Goal: Information Seeking & Learning: Learn about a topic

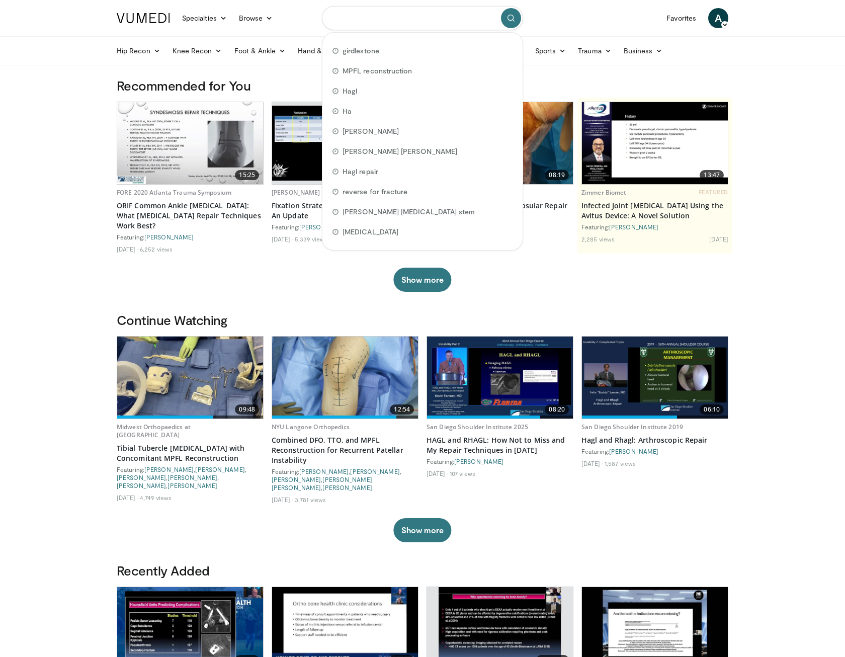
click at [421, 23] on input "Search topics, interventions" at bounding box center [422, 18] width 201 height 24
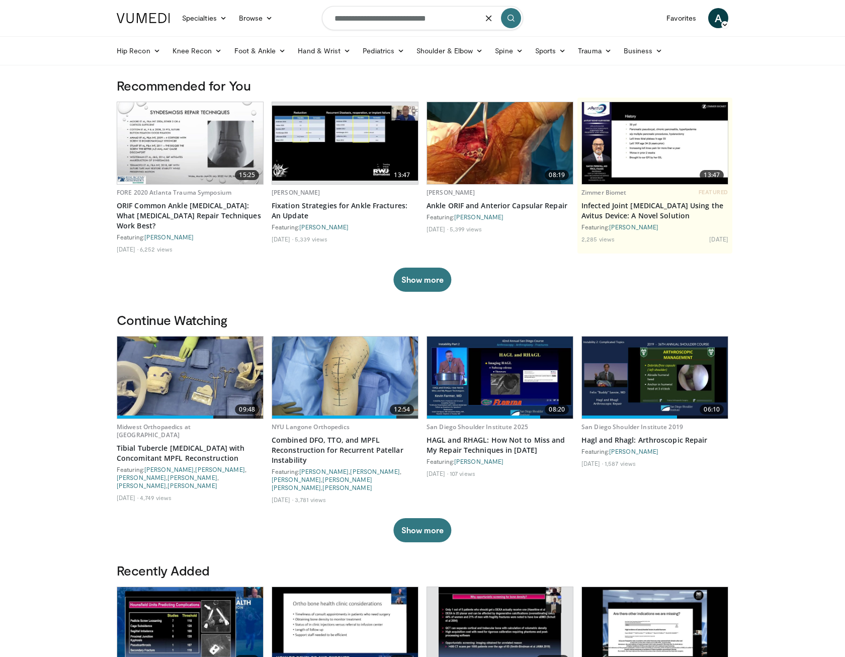
type input "**********"
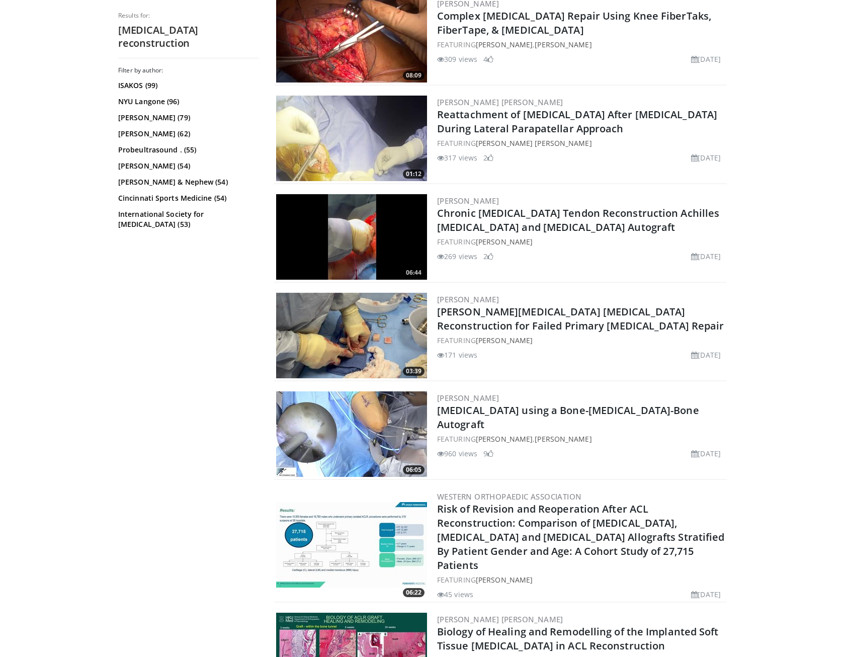
scroll to position [553, 0]
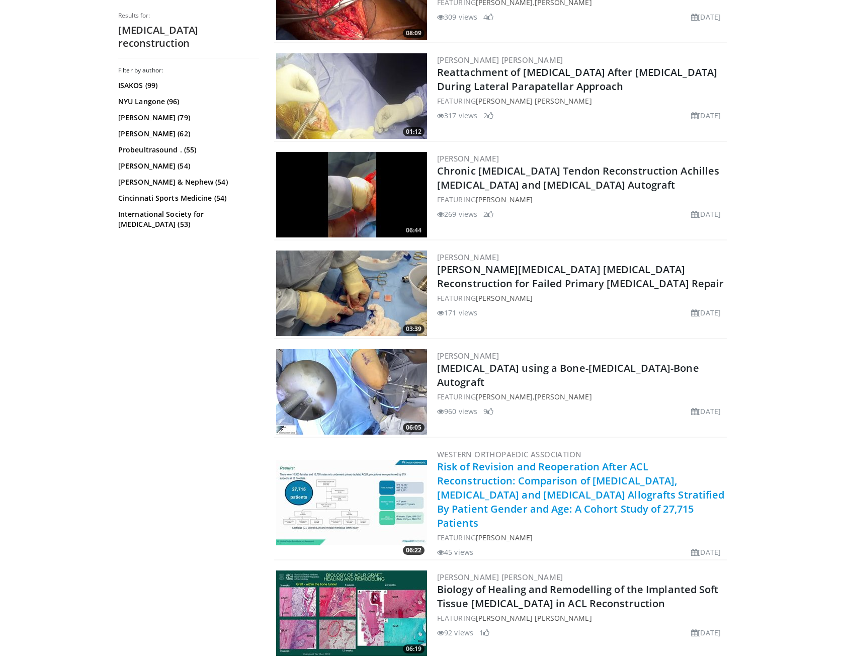
click at [586, 477] on link "Risk of Revision and Reoperation After ACL Reconstruction: Comparison of Quadri…" at bounding box center [581, 495] width 288 height 70
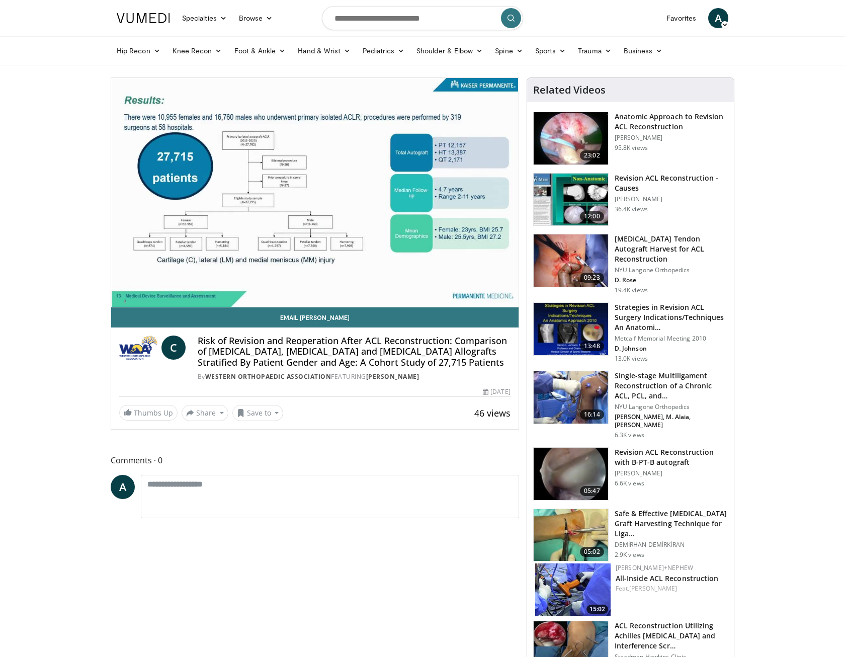
click at [121, 295] on video-js "**********" at bounding box center [315, 192] width 408 height 229
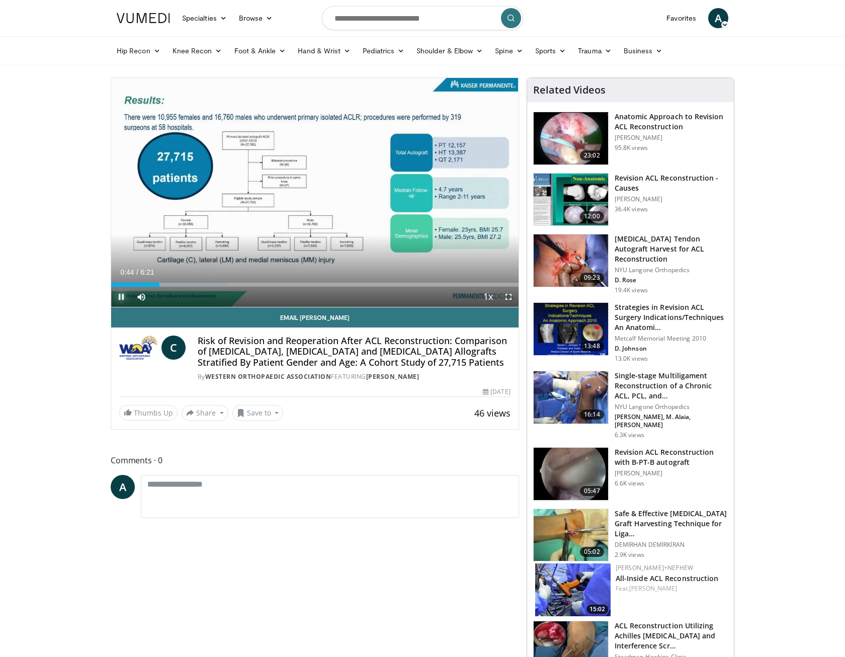
click at [116, 296] on span "Video Player" at bounding box center [121, 297] width 20 height 20
click at [123, 296] on span "Video Player" at bounding box center [121, 297] width 20 height 20
click at [117, 296] on span "Video Player" at bounding box center [121, 297] width 20 height 20
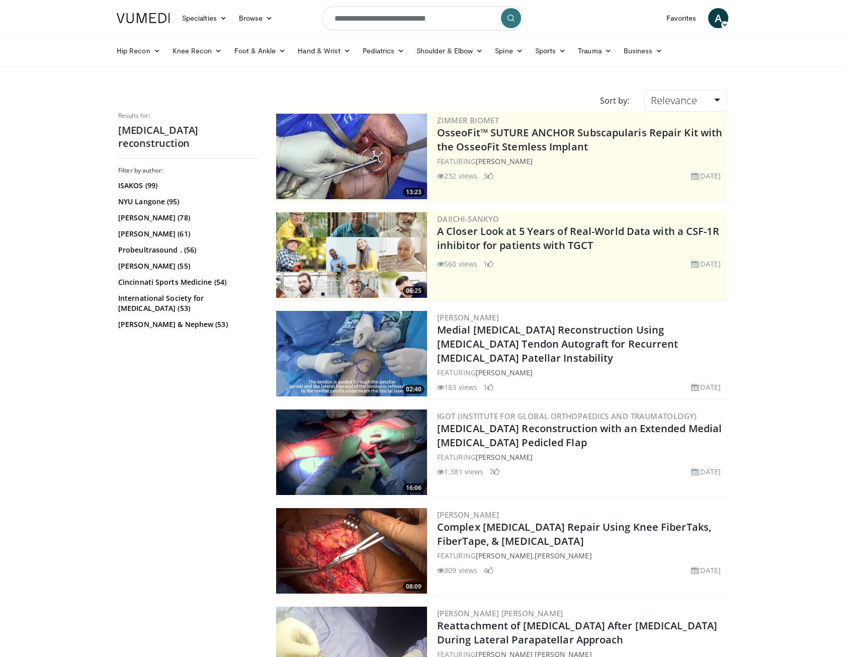
scroll to position [553, 0]
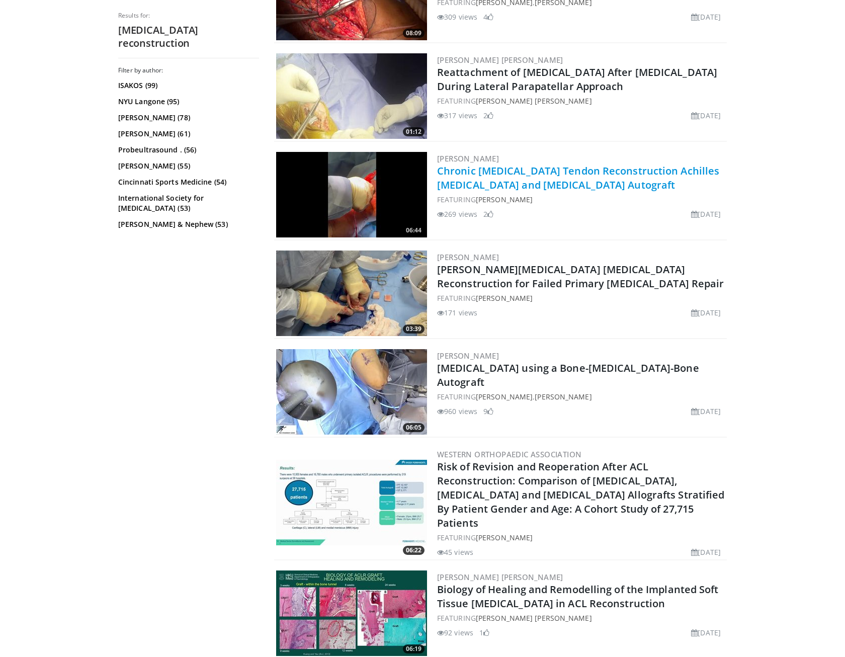
click at [522, 181] on link "Chronic [MEDICAL_DATA] Tendon Reconstruction Achilles [MEDICAL_DATA] and [MEDIC…" at bounding box center [578, 178] width 282 height 28
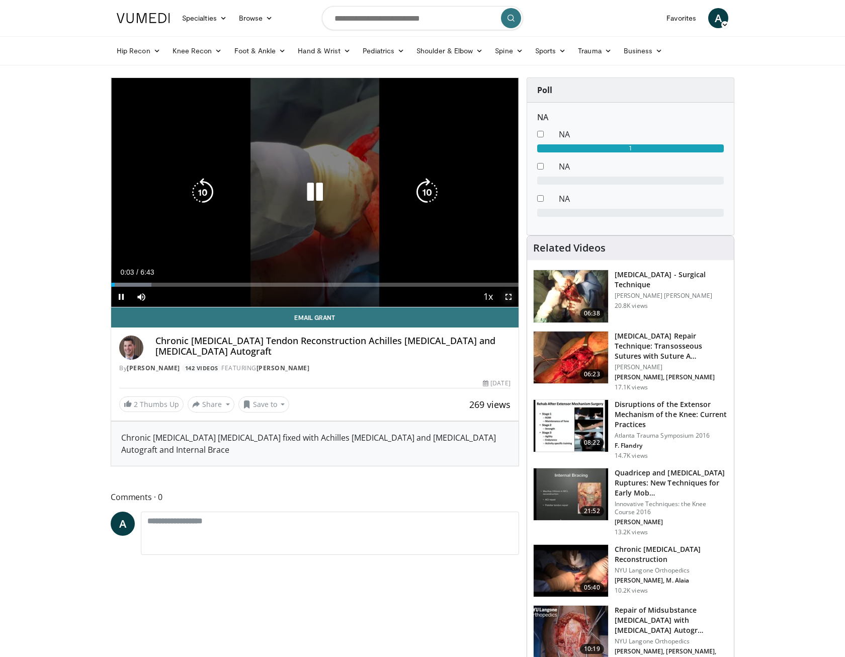
drag, startPoint x: 510, startPoint y: 297, endPoint x: 829, endPoint y: 338, distance: 321.6
click at [510, 297] on span "Video Player" at bounding box center [509, 297] width 20 height 20
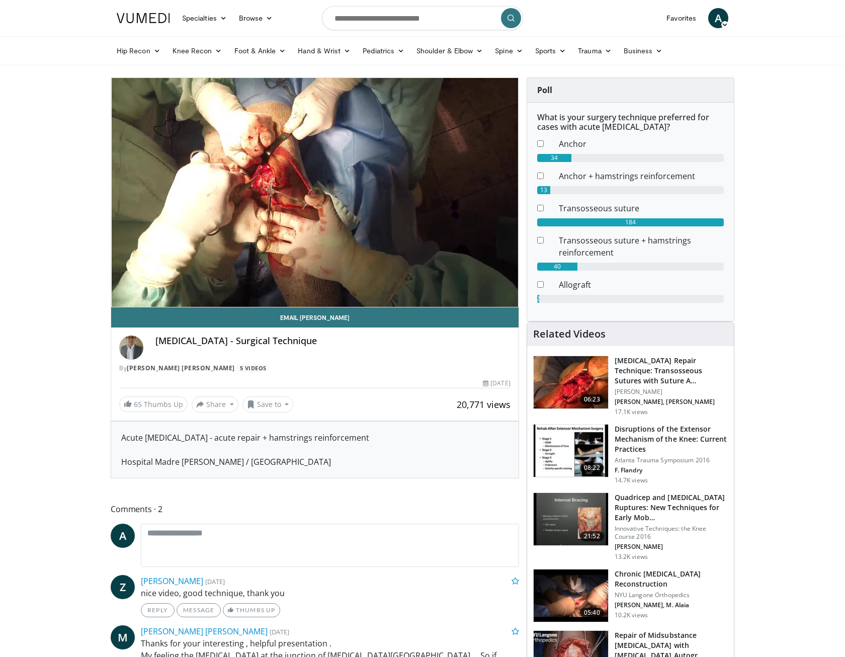
click at [316, 190] on div "10 seconds Tap to unmute" at bounding box center [315, 192] width 408 height 229
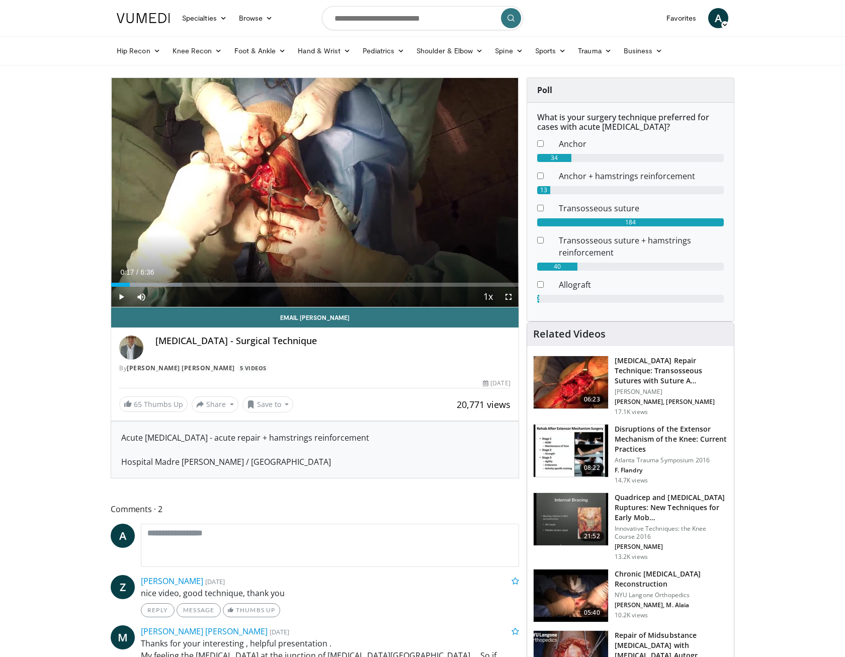
click at [569, 370] on img at bounding box center [571, 382] width 74 height 52
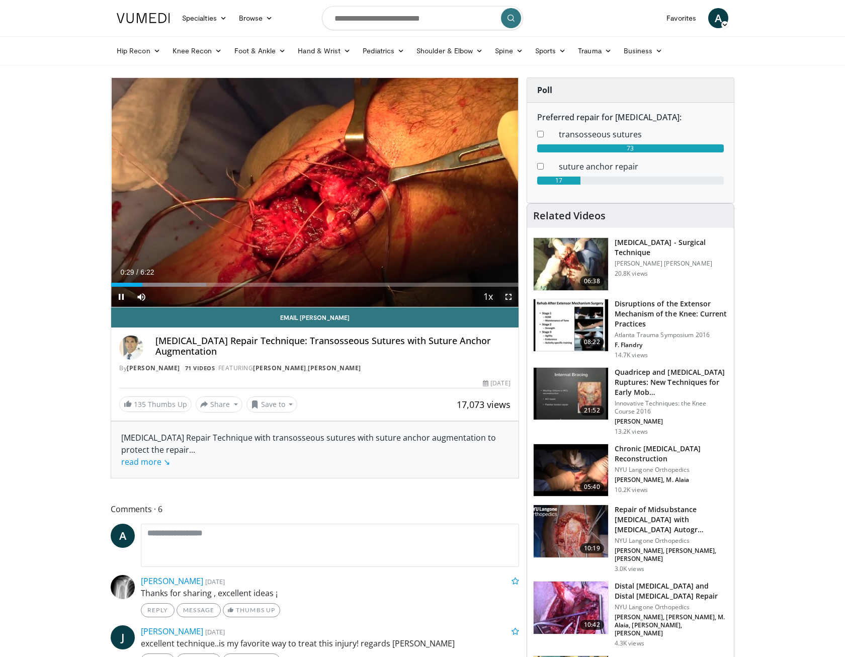
click at [512, 303] on span "Video Player" at bounding box center [509, 297] width 20 height 20
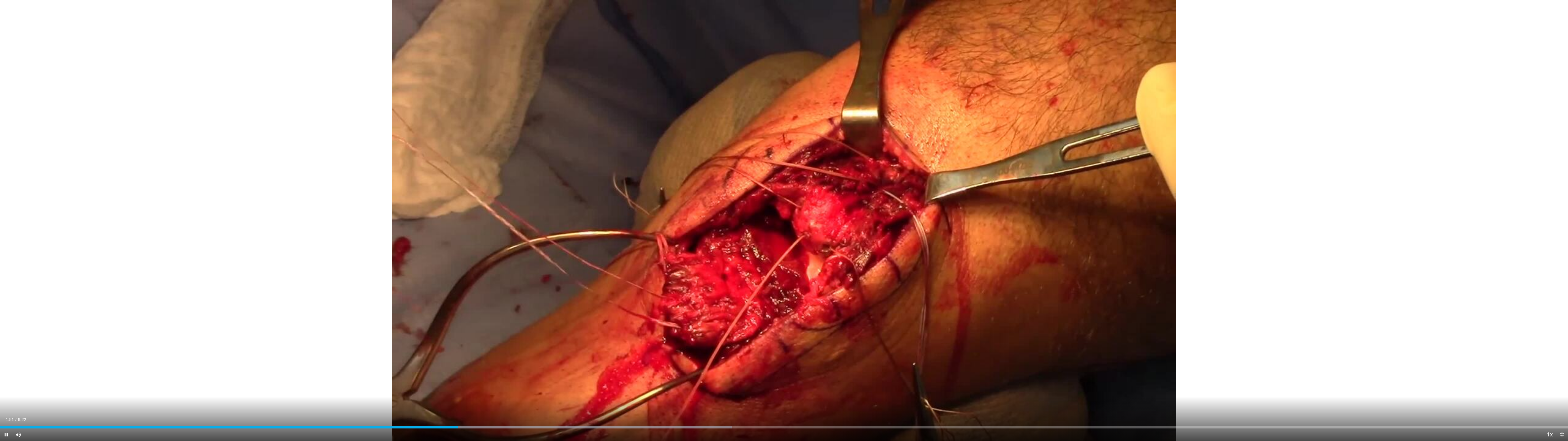
click at [514, 400] on div "Current Time 1:51 / Duration 6:22 Pause Skip Backward Skip Forward Mute Loaded …" at bounding box center [784, 434] width 1568 height 12
click at [514, 400] on div "Progress Bar" at bounding box center [580, 427] width 1 height 2
click at [514, 400] on div "Progress Bar" at bounding box center [560, 427] width 1 height 2
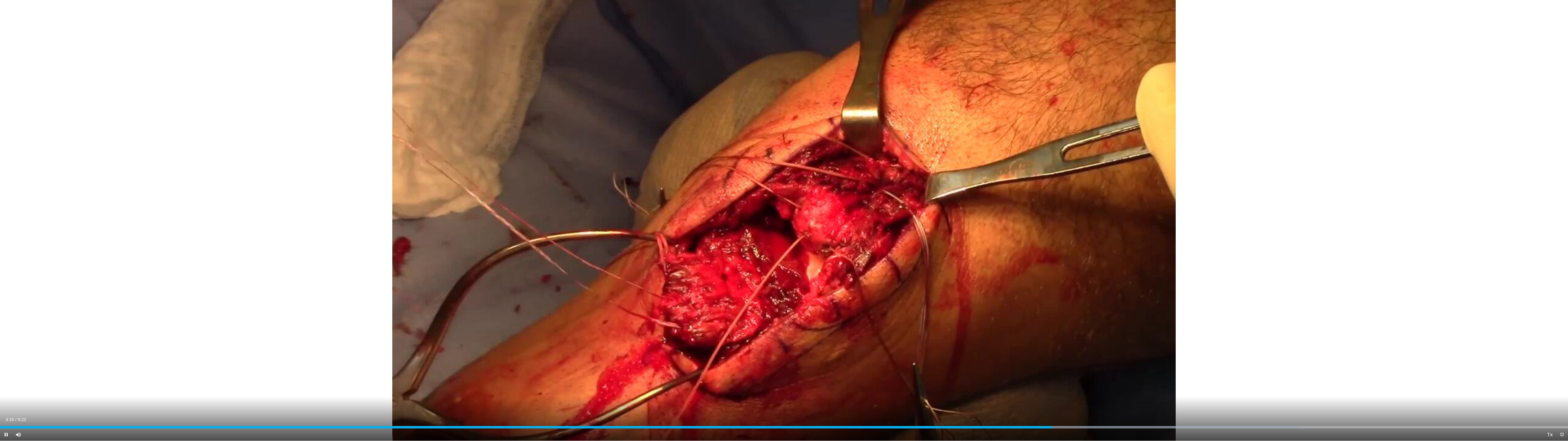
click at [514, 400] on div "Current Time 4:16 / Duration 6:22 Pause Skip Backward Skip Forward Mute Loaded …" at bounding box center [784, 434] width 1568 height 12
click at [514, 400] on div "Loaded : 85.58% 4:22 4:30" at bounding box center [784, 425] width 1568 height 6
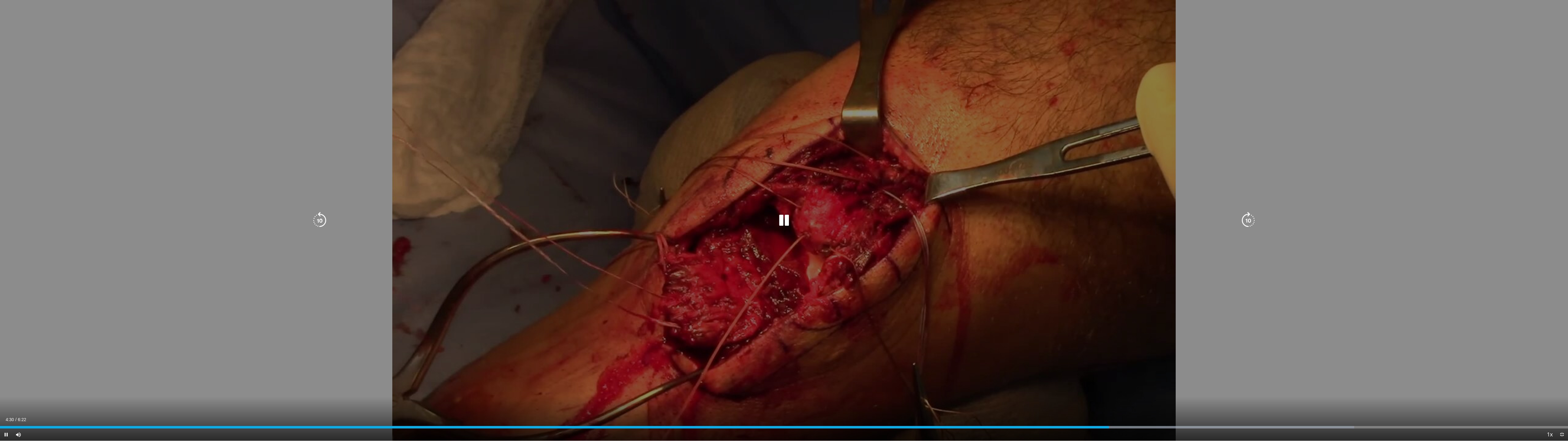
drag, startPoint x: 1121, startPoint y: 425, endPoint x: 1129, endPoint y: 425, distance: 8.0
click at [514, 400] on div "Loaded : 86.37% 4:30 4:33" at bounding box center [784, 425] width 1568 height 6
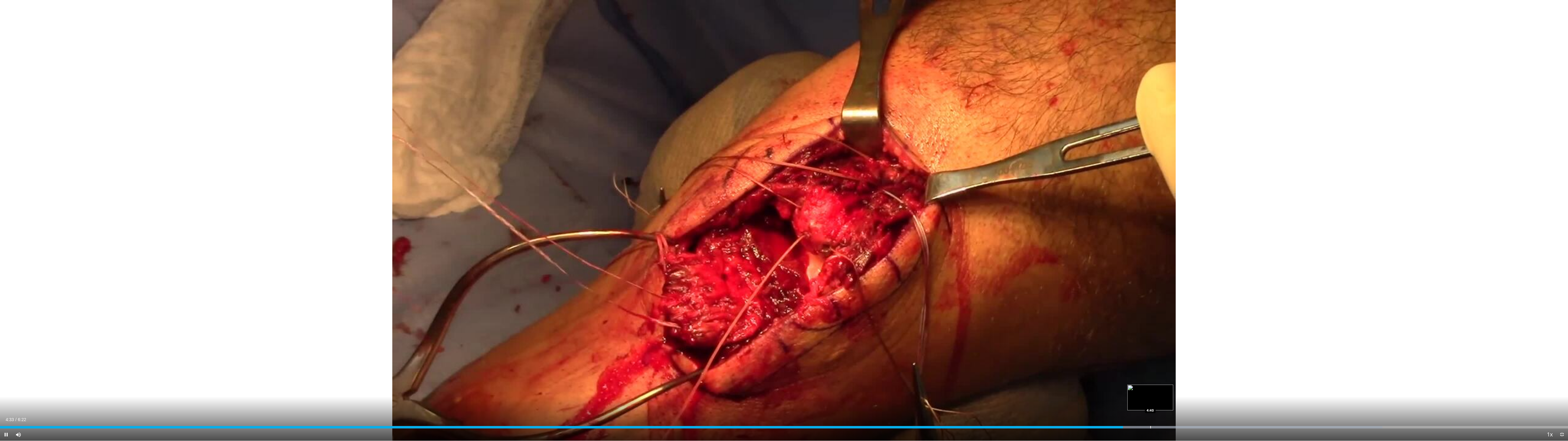
click at [514, 400] on div "Loaded : 88.17% 4:33 4:40" at bounding box center [784, 425] width 1568 height 6
click at [514, 400] on div "Progress Bar" at bounding box center [1105, 427] width 1 height 2
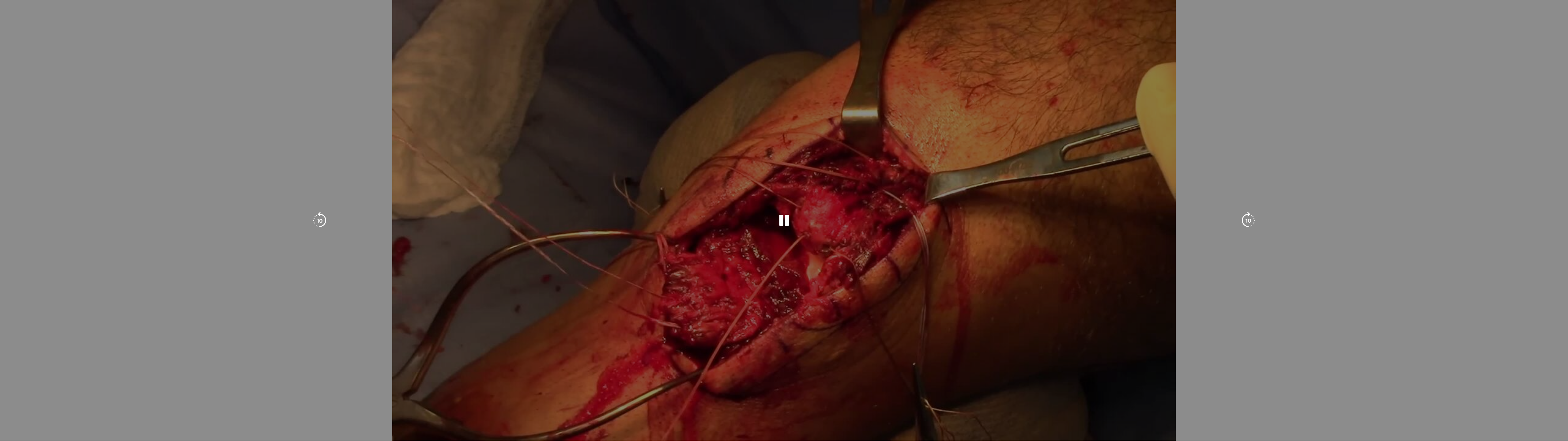
click at [514, 400] on div "Progress Bar" at bounding box center [1287, 439] width 382 height 2
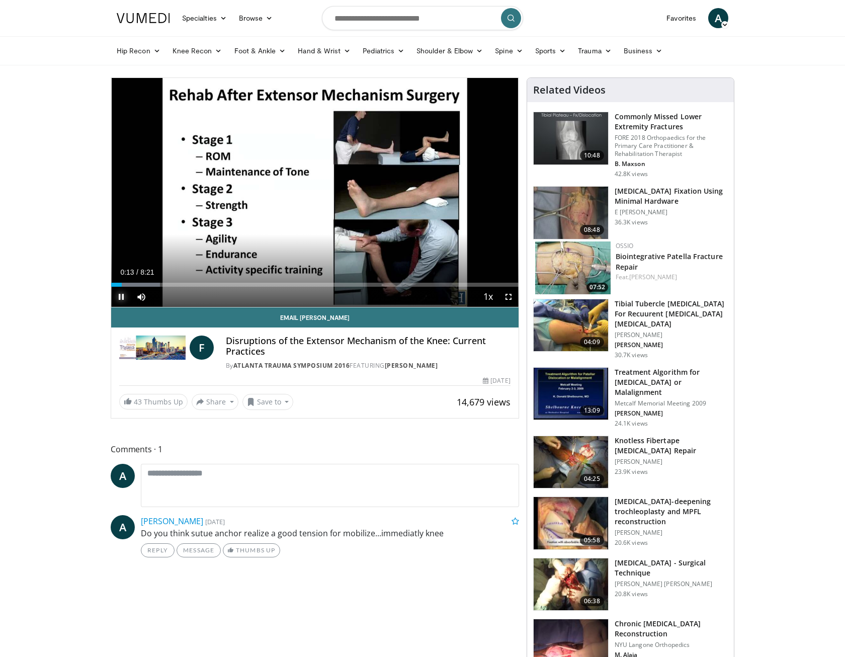
click at [117, 297] on span "Video Player" at bounding box center [121, 297] width 20 height 20
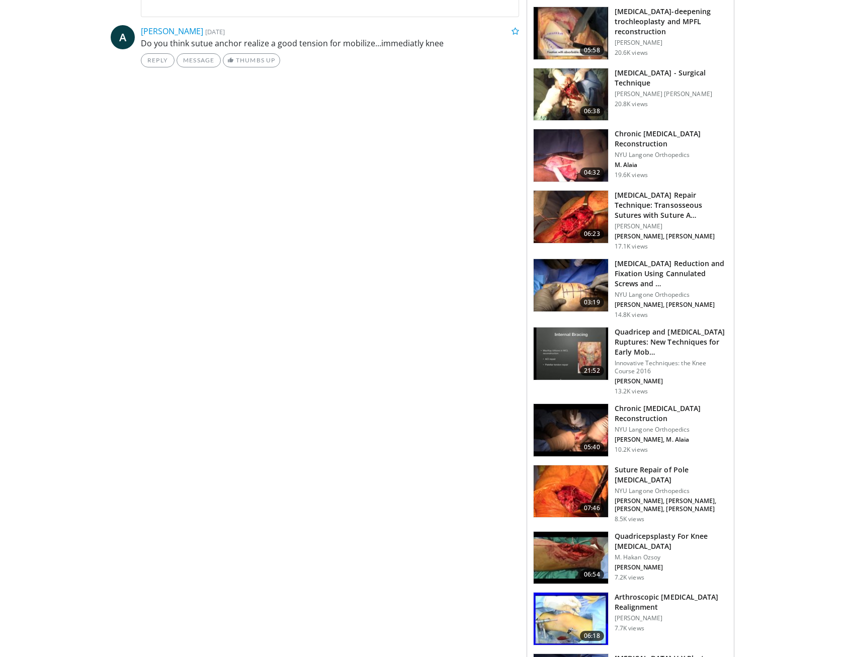
scroll to position [503, 0]
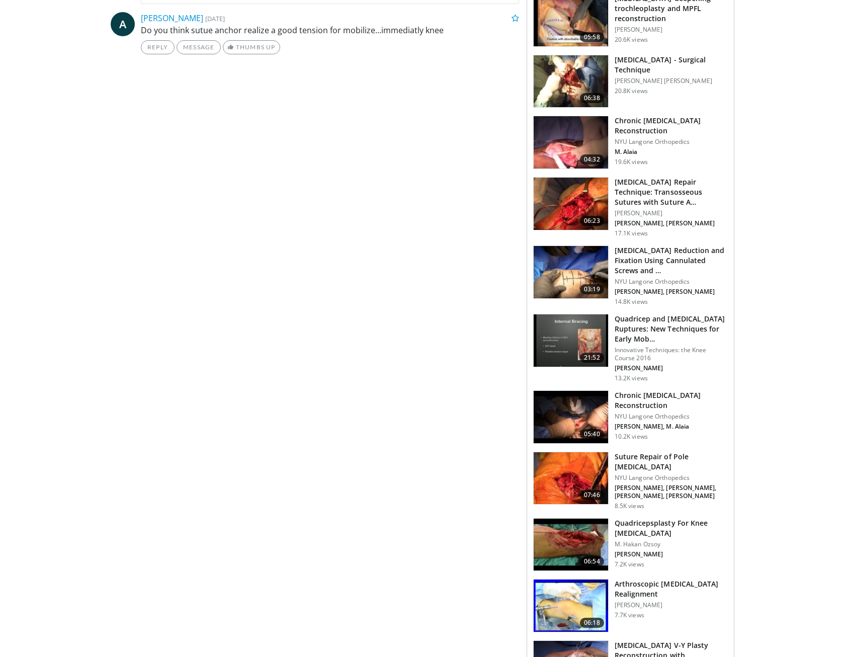
click at [577, 403] on img at bounding box center [571, 417] width 74 height 52
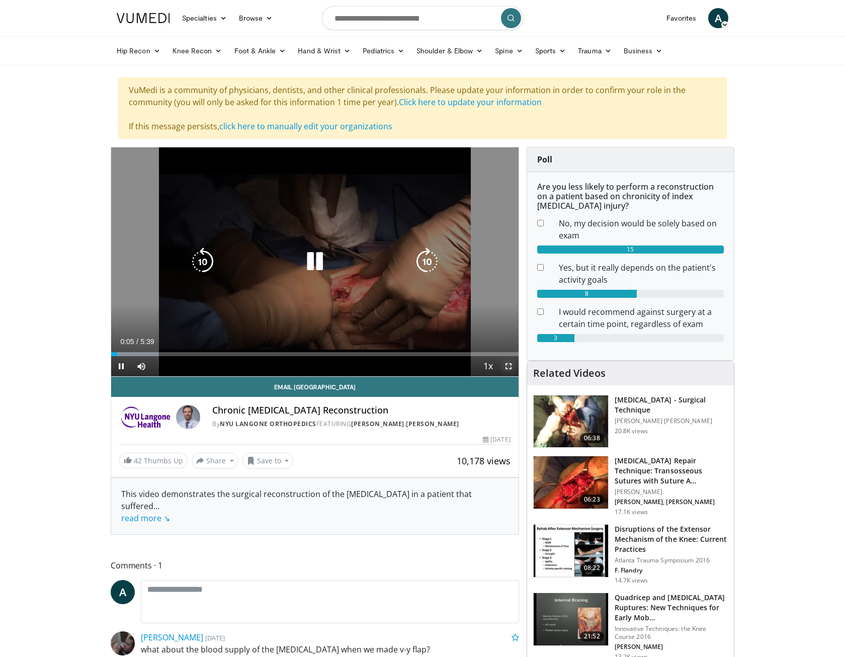
drag, startPoint x: 511, startPoint y: 364, endPoint x: 830, endPoint y: 405, distance: 321.6
click at [511, 364] on span "Video Player" at bounding box center [509, 366] width 20 height 20
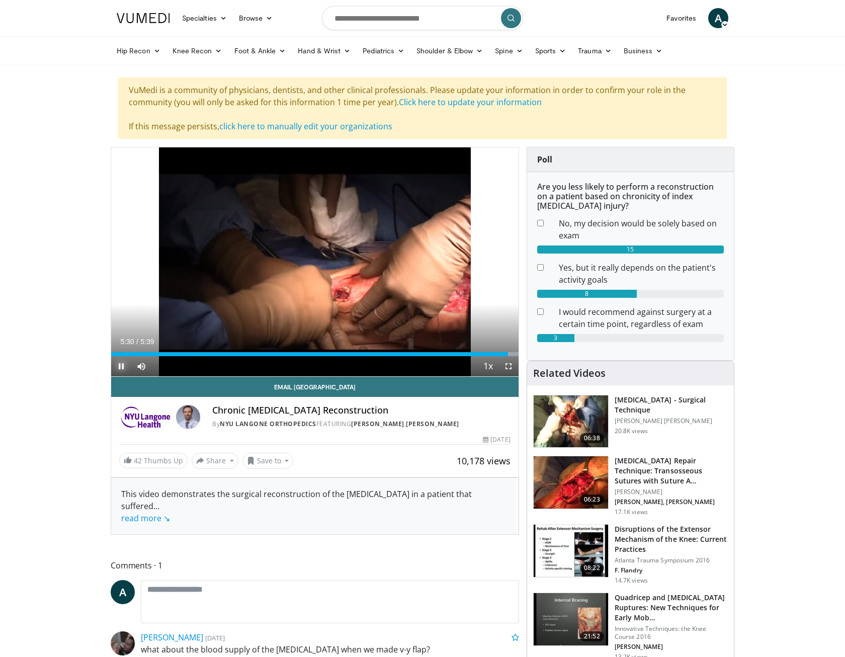
click at [119, 362] on span "Video Player" at bounding box center [121, 366] width 20 height 20
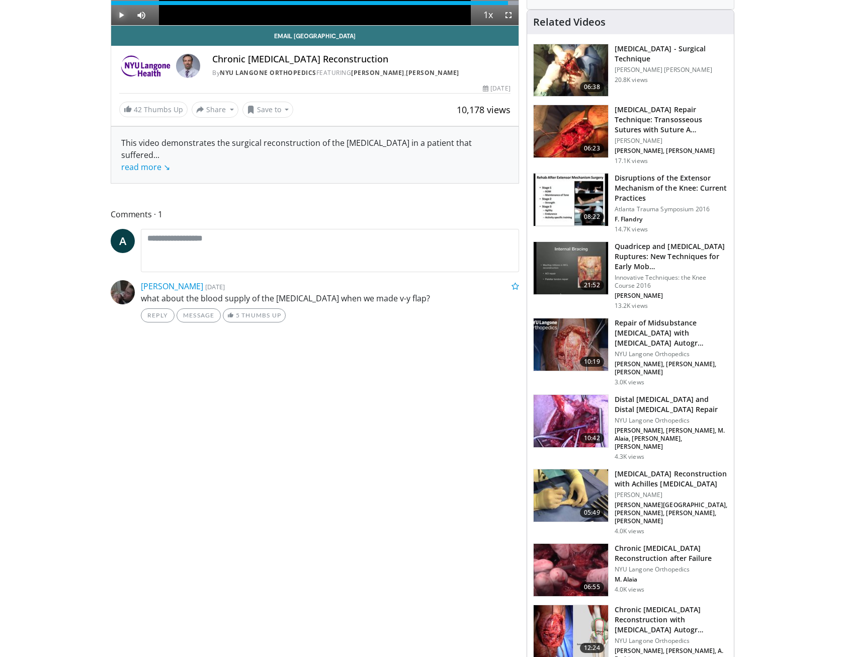
scroll to position [403, 0]
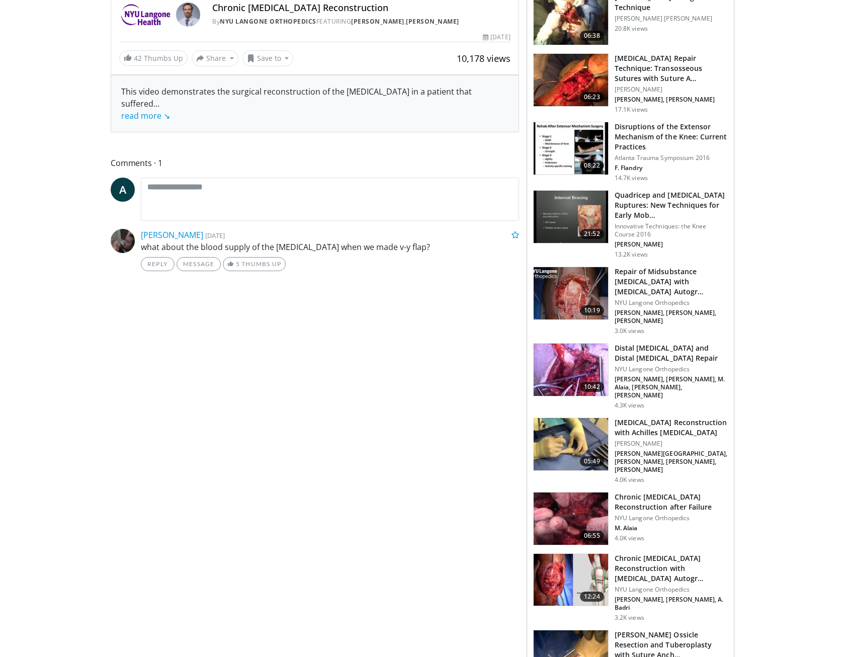
click at [575, 498] on img at bounding box center [571, 519] width 74 height 52
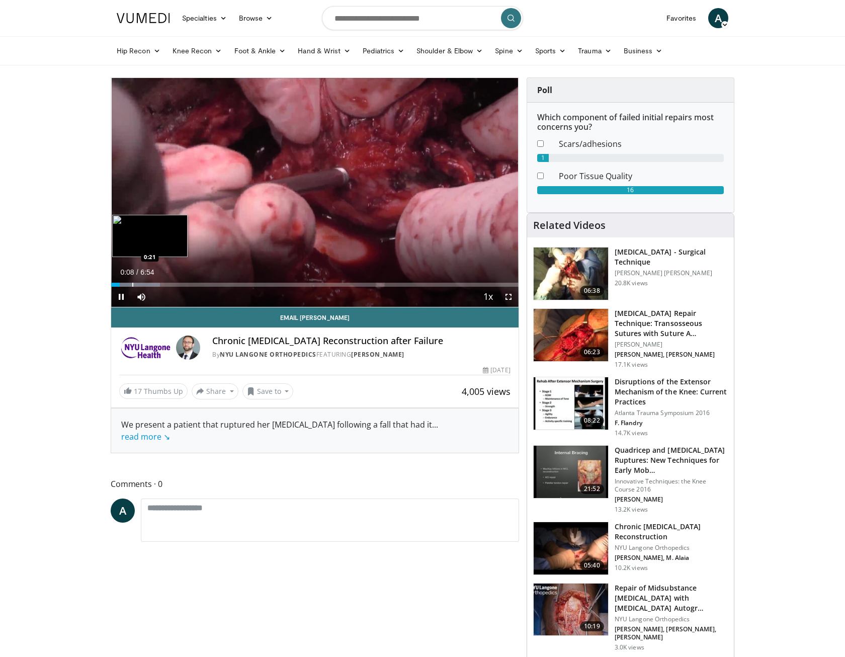
click at [132, 283] on div "Progress Bar" at bounding box center [132, 285] width 1 height 4
click at [505, 296] on span "Video Player" at bounding box center [509, 297] width 20 height 20
click at [119, 298] on span "Video Player" at bounding box center [121, 297] width 20 height 20
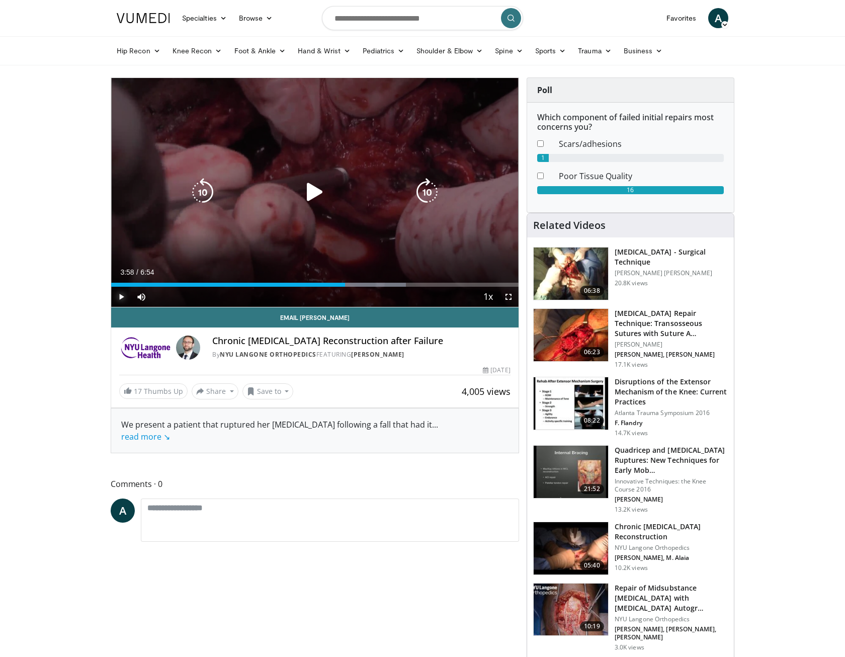
click at [112, 295] on span "Video Player" at bounding box center [121, 297] width 20 height 20
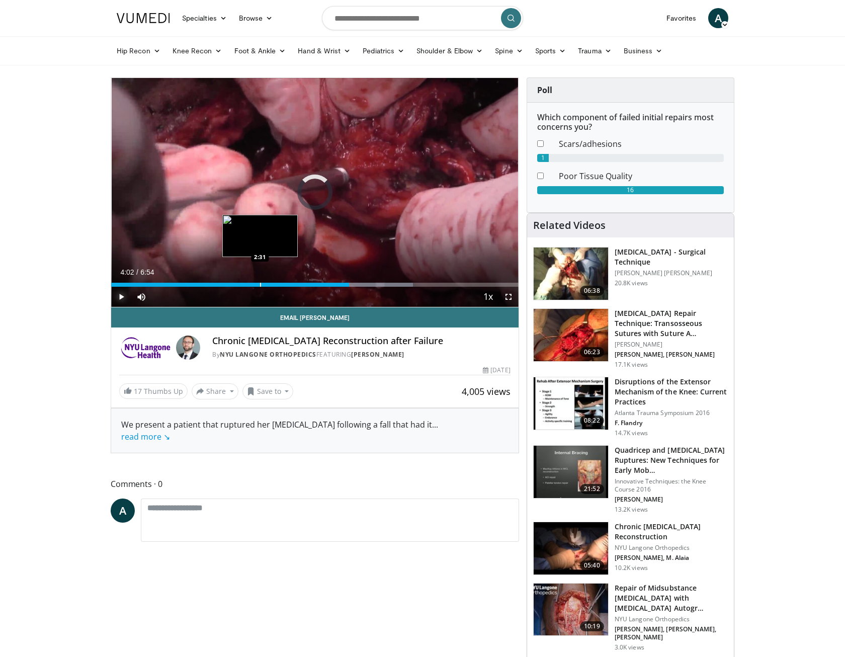
click at [260, 283] on div "Progress Bar" at bounding box center [260, 285] width 1 height 4
click at [507, 294] on span "Video Player" at bounding box center [509, 297] width 20 height 20
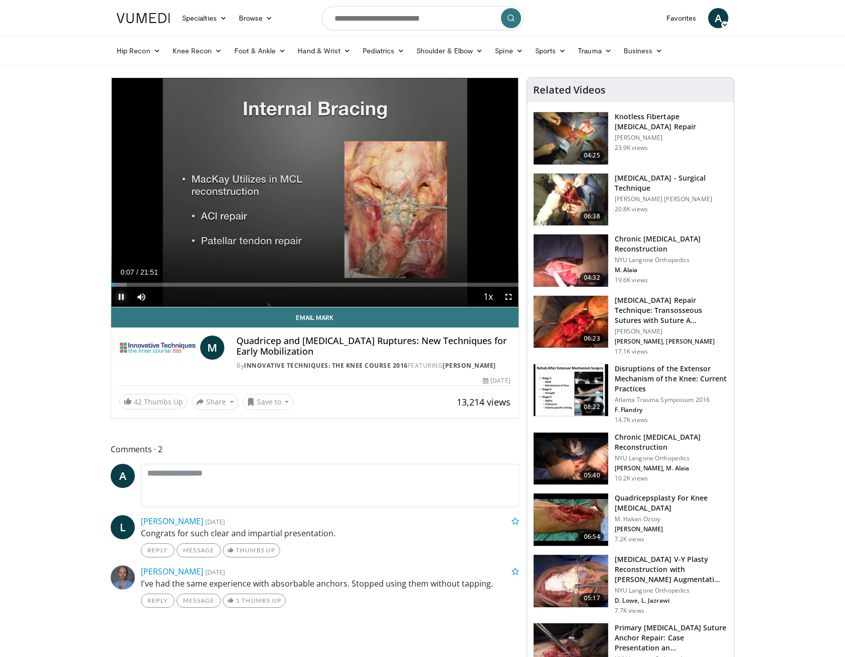
click at [120, 298] on span "Video Player" at bounding box center [121, 297] width 20 height 20
click at [121, 296] on span "Video Player" at bounding box center [121, 297] width 20 height 20
click at [119, 283] on div "Progress Bar" at bounding box center [119, 285] width 1 height 4
click at [121, 283] on div "Progress Bar" at bounding box center [120, 285] width 1 height 4
click at [130, 285] on div "Progress Bar" at bounding box center [130, 285] width 1 height 4
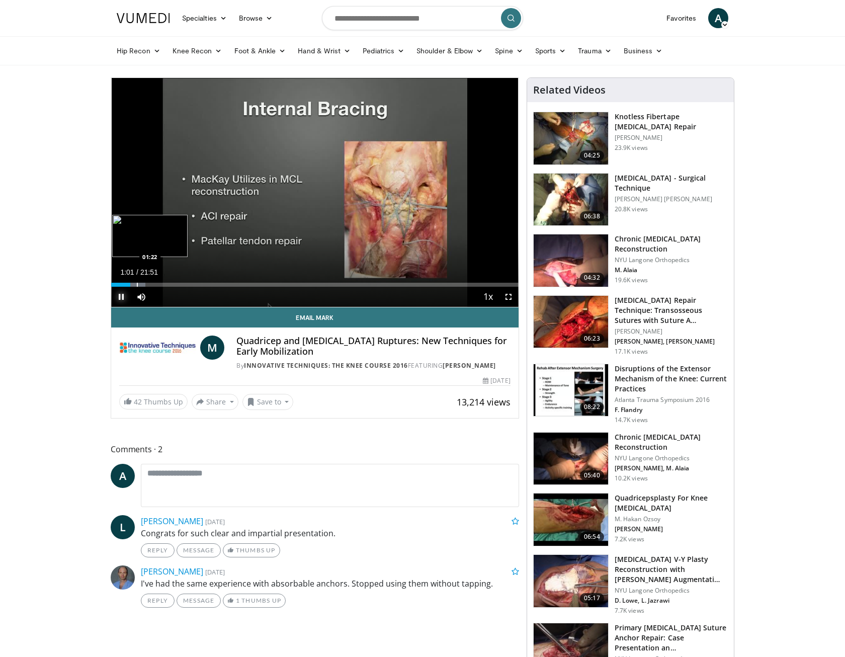
click at [138, 283] on div "Progress Bar" at bounding box center [133, 285] width 24 height 4
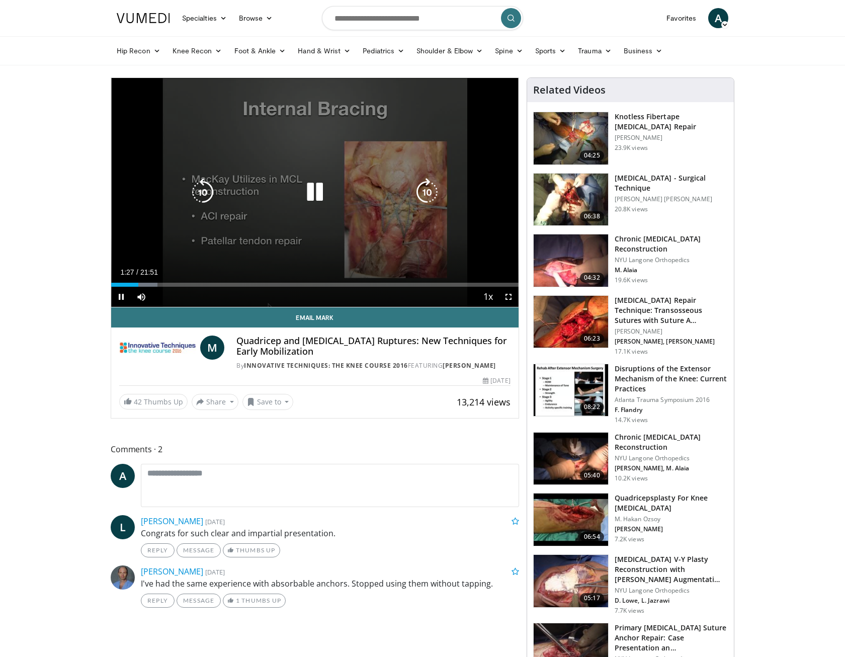
click at [143, 283] on video-js "**********" at bounding box center [315, 192] width 408 height 229
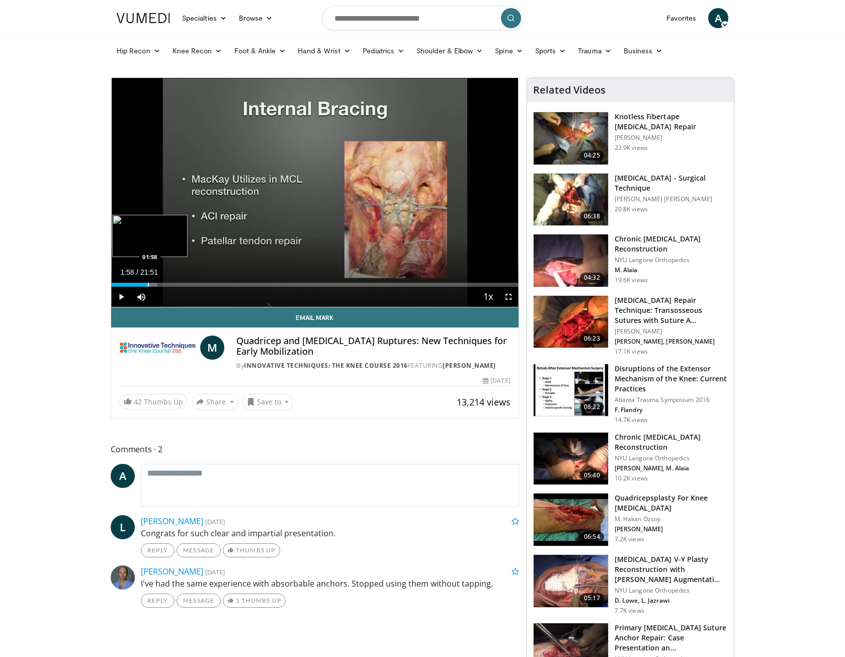
click at [148, 284] on div "Progress Bar" at bounding box center [148, 285] width 1 height 4
click at [151, 284] on div "Progress Bar" at bounding box center [151, 285] width 1 height 4
click at [155, 283] on div "Progress Bar" at bounding box center [155, 285] width 1 height 4
click at [161, 283] on div "Progress Bar" at bounding box center [161, 285] width 1 height 4
click at [167, 284] on div "Progress Bar" at bounding box center [167, 285] width 1 height 4
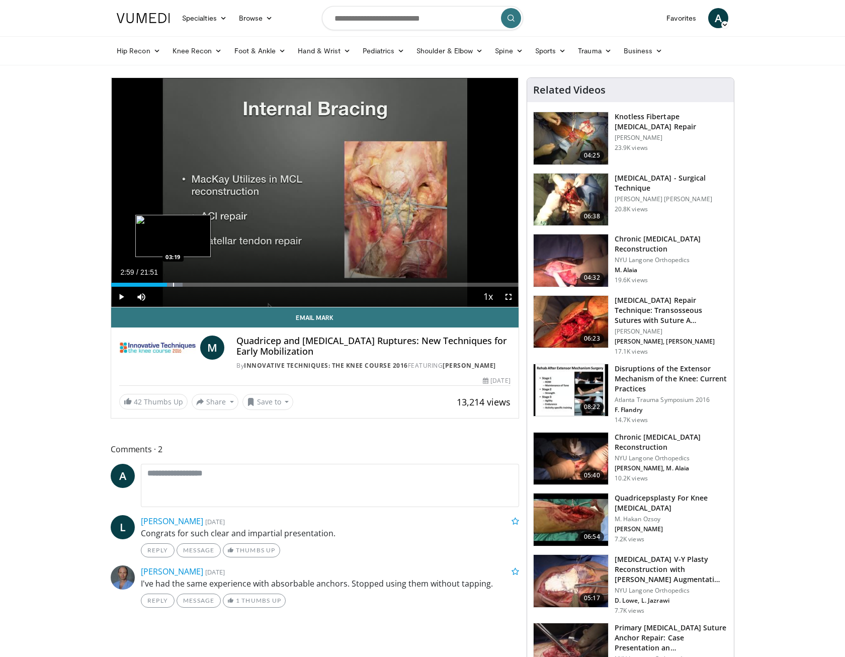
click at [173, 283] on div "Progress Bar" at bounding box center [173, 285] width 1 height 4
click at [178, 284] on div "Progress Bar" at bounding box center [178, 285] width 1 height 4
click at [512, 296] on span "Video Player" at bounding box center [509, 297] width 20 height 20
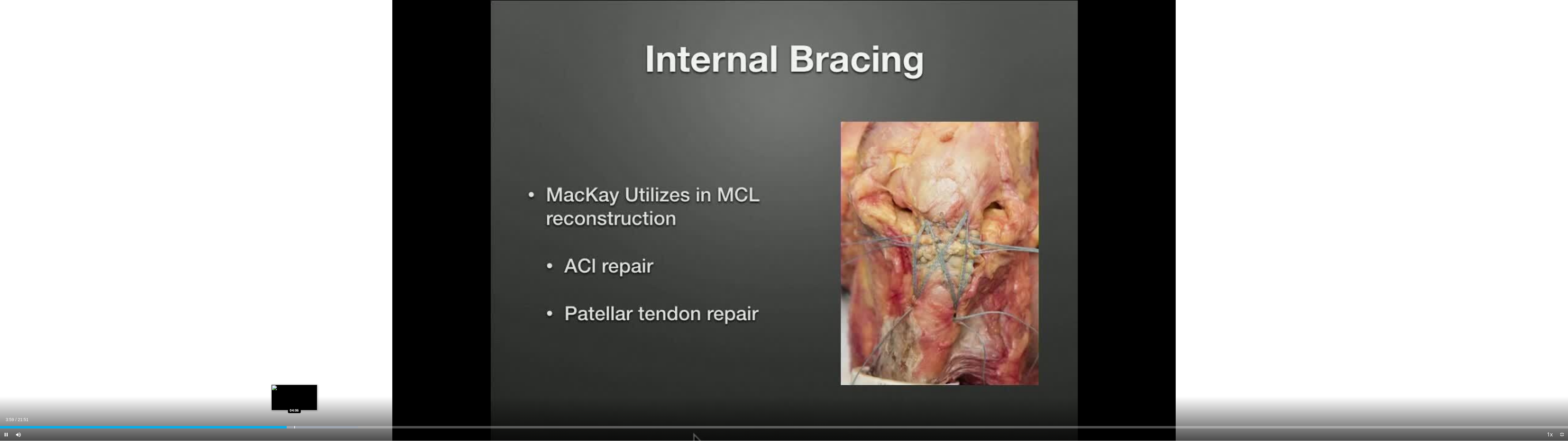
click at [295, 400] on div "Progress Bar" at bounding box center [295, 427] width 1 height 2
click at [303, 400] on div "Progress Bar" at bounding box center [303, 427] width 1 height 2
click at [310, 400] on div "Progress Bar" at bounding box center [310, 427] width 1 height 2
click at [319, 400] on div "Progress Bar" at bounding box center [318, 427] width 1 height 2
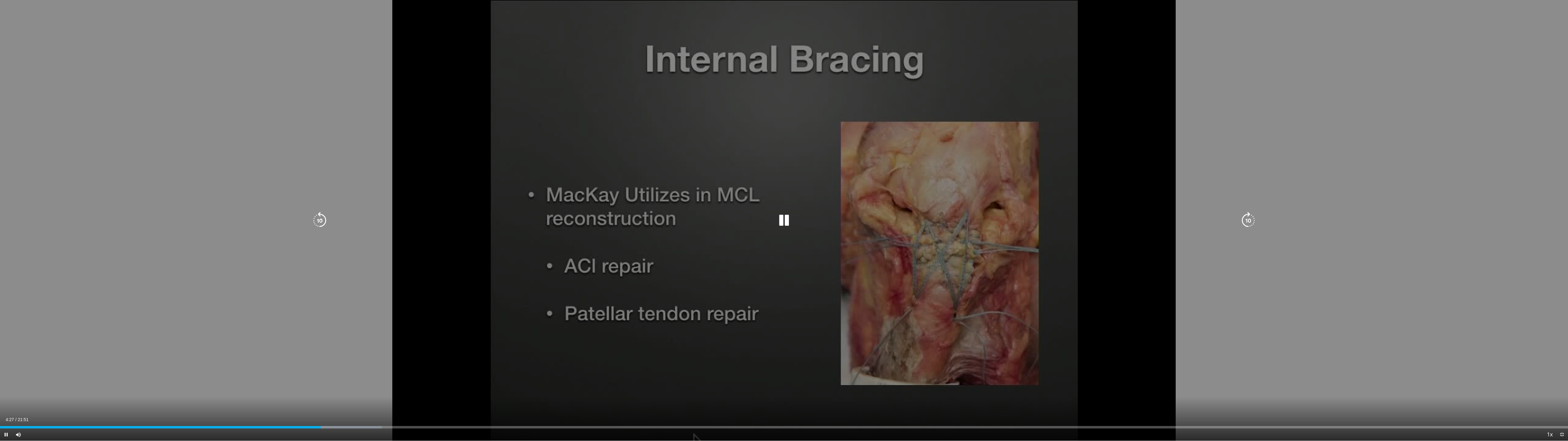
click at [329, 400] on div "Loaded : 24.36% 04:28 04:28" at bounding box center [784, 425] width 1568 height 6
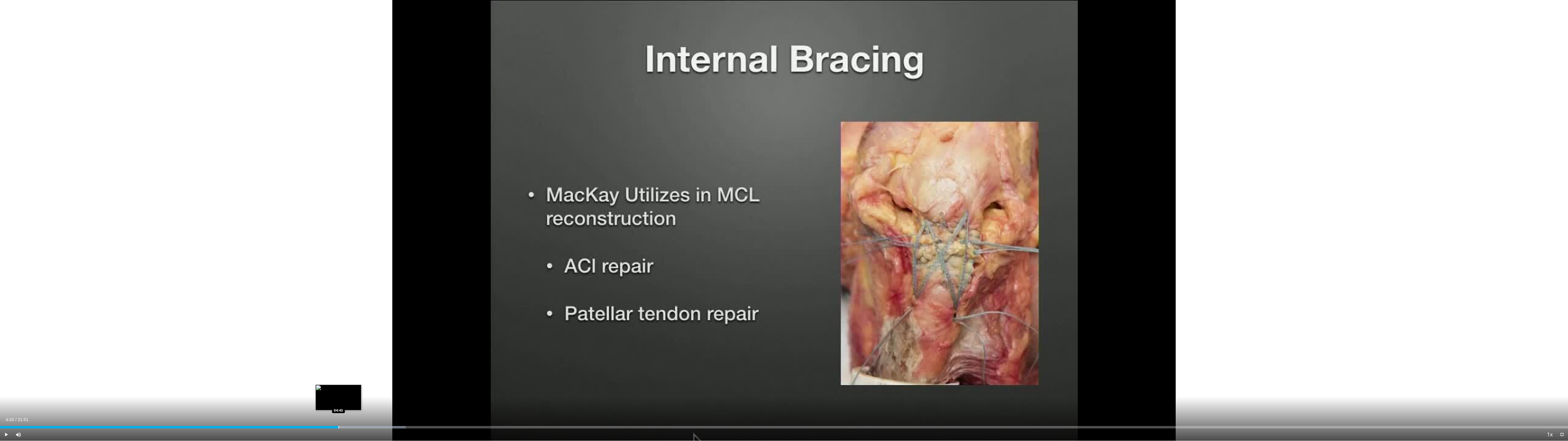
click at [338, 400] on div "Progress Bar" at bounding box center [338, 427] width 1 height 2
click at [340, 400] on div "Progress Bar" at bounding box center [340, 427] width 1 height 2
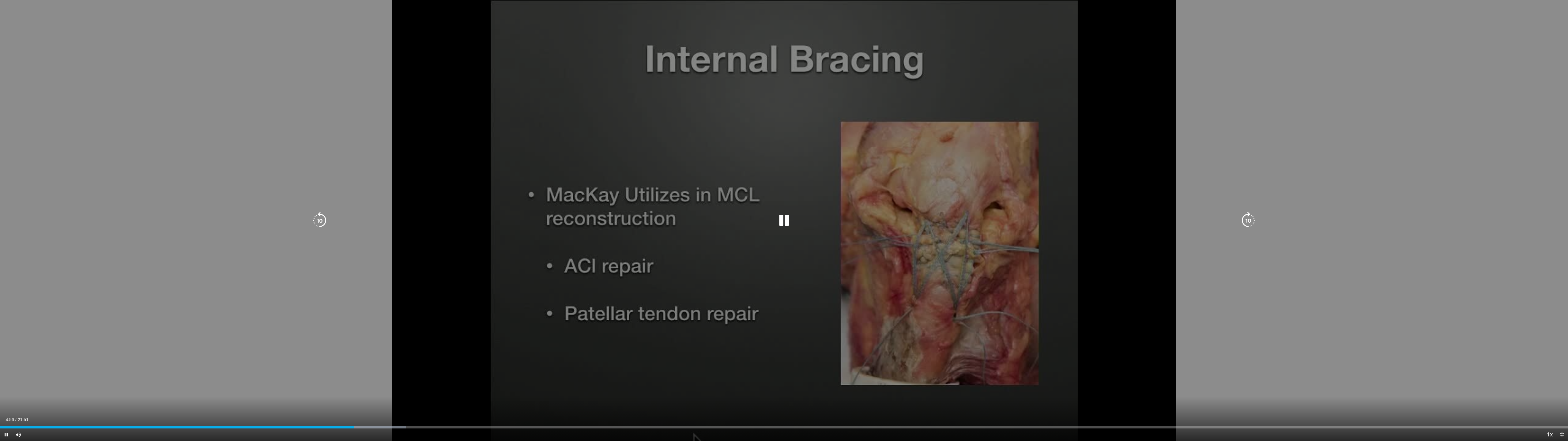
click at [363, 400] on div "Loaded : 25.88% 04:56 05:00" at bounding box center [784, 425] width 1568 height 6
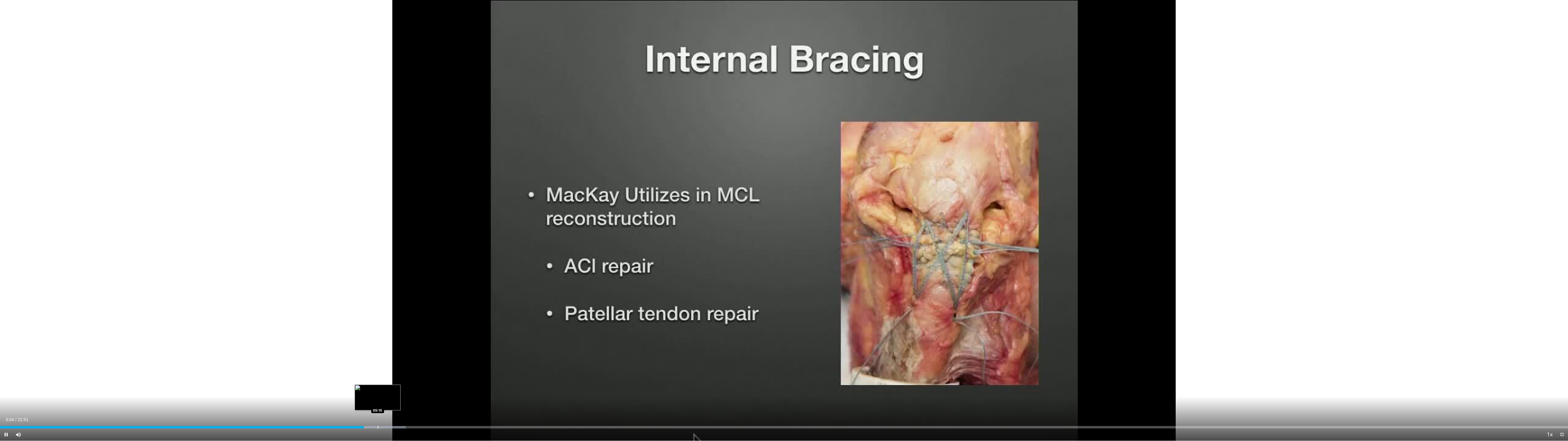
click at [377, 400] on div "Loaded : 25.88% 05:04 05:15" at bounding box center [784, 425] width 1568 height 6
click at [397, 400] on div "Progress Bar" at bounding box center [397, 427] width 1 height 2
click at [406, 400] on div "Progress Bar" at bounding box center [406, 427] width 1 height 2
click at [414, 400] on div "Loaded : 30.50% 05:39 05:45" at bounding box center [784, 425] width 1568 height 6
click at [421, 400] on div "Loaded : 31.21% 05:46 05:52" at bounding box center [784, 425] width 1568 height 6
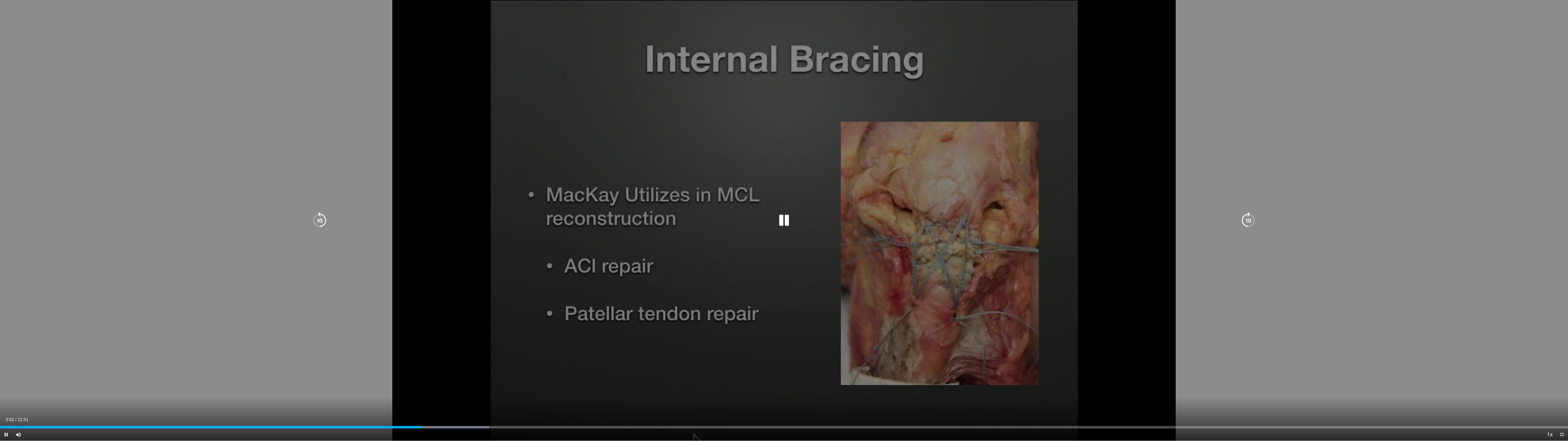
click at [433, 400] on div "Loaded : 31.21% 05:52 06:01" at bounding box center [784, 425] width 1568 height 6
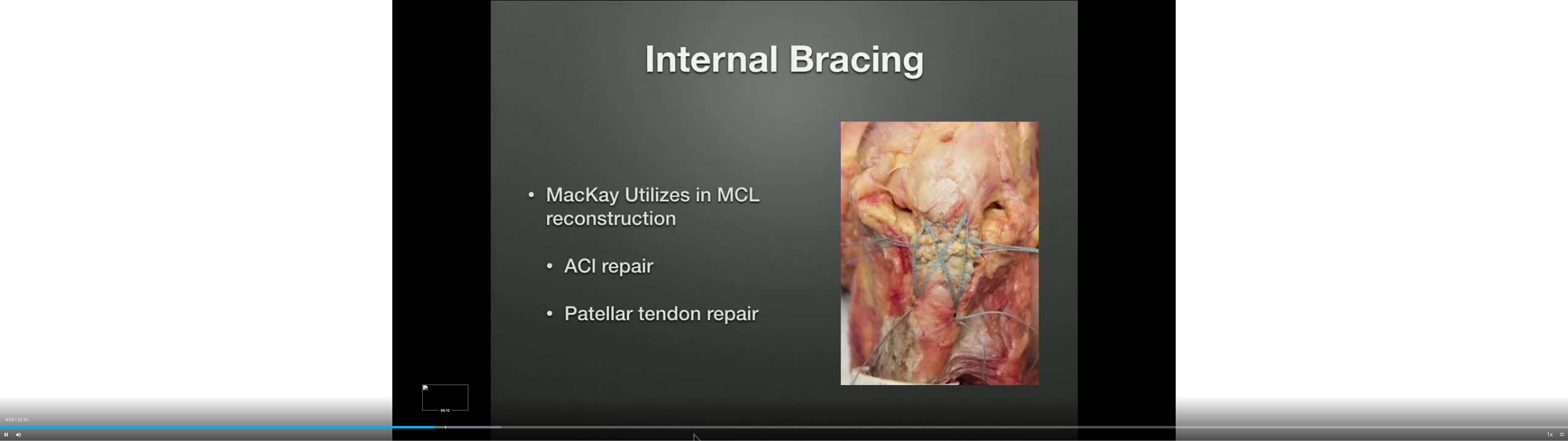
click at [446, 400] on div "Loaded : 31.97% 06:03 06:12" at bounding box center [784, 425] width 1568 height 6
click at [469, 400] on div "Loaded : 33.49% 06:12 06:29" at bounding box center [784, 425] width 1568 height 6
click at [485, 400] on div "Loaded : 34.26% 06:32 06:46" at bounding box center [784, 425] width 1568 height 6
click at [491, 400] on div "Progress Bar" at bounding box center [491, 427] width 1 height 2
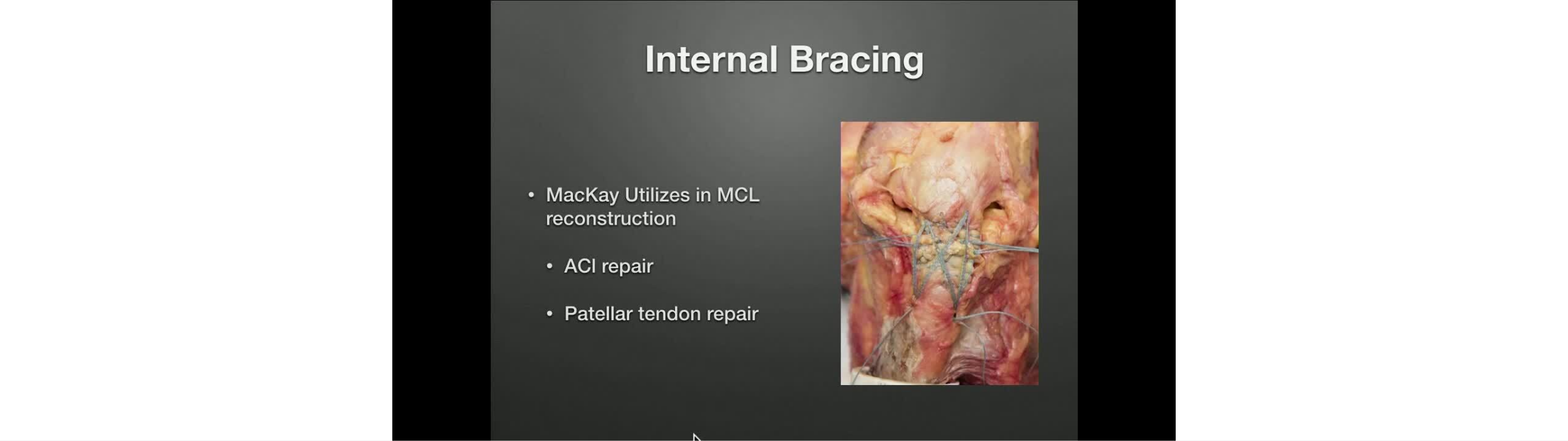
click at [483, 400] on div "Loaded : 36.54% 06:50 06:50" at bounding box center [784, 439] width 1568 height 2
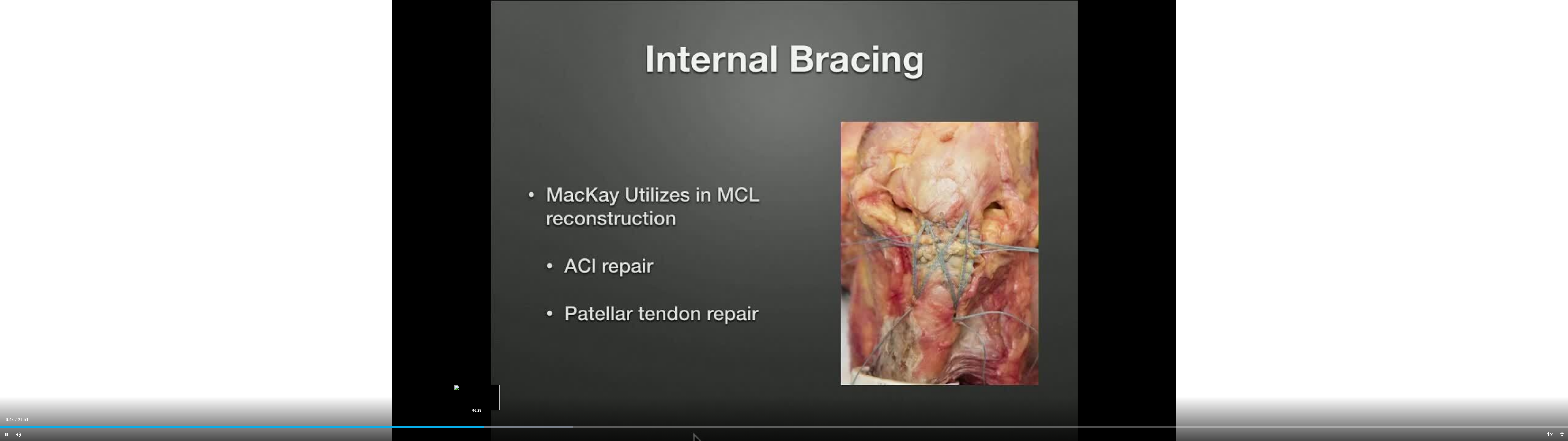
click at [477, 400] on div "Progress Bar" at bounding box center [477, 427] width 1 height 2
click at [469, 400] on div "Progress Bar" at bounding box center [469, 427] width 1 height 2
click at [514, 400] on div "Progress Bar" at bounding box center [519, 427] width 1 height 2
click at [514, 400] on div "Current Time 7:14 / Duration 21:51 Pause Skip Backward Skip Forward Mute 58% Lo…" at bounding box center [784, 434] width 1568 height 12
click at [514, 400] on div "Progress Bar" at bounding box center [532, 427] width 1 height 2
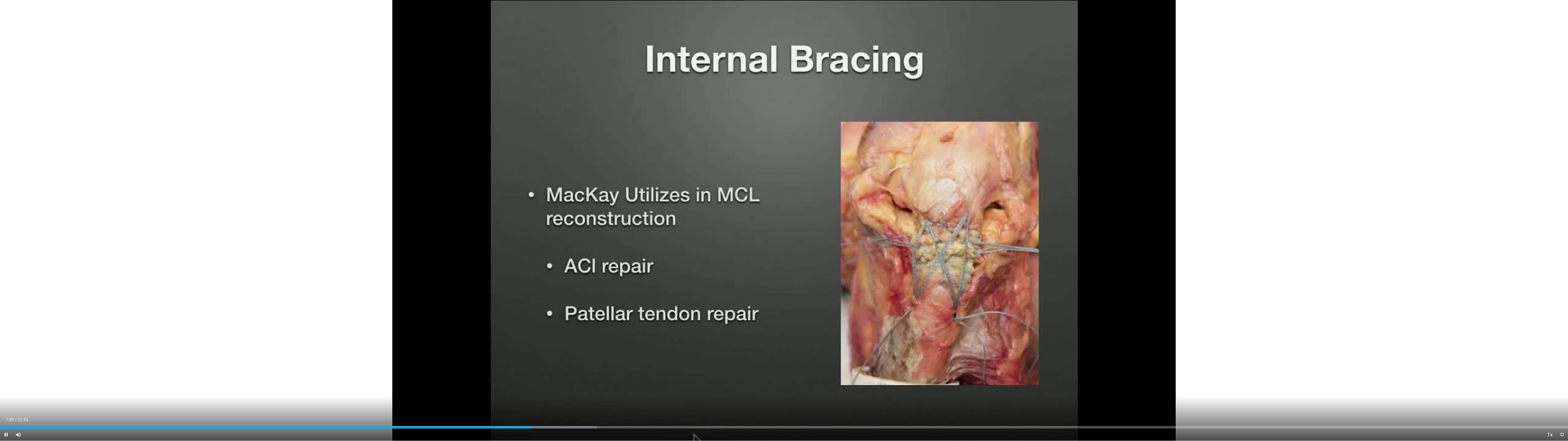
click at [514, 400] on div "Current Time 7:25 / Duration 21:51 Pause Skip Backward Skip Forward Mute 58% Lo…" at bounding box center [784, 434] width 1568 height 12
click at [514, 400] on div "Loaded : 38.82% 07:25 07:39" at bounding box center [784, 425] width 1568 height 6
click at [514, 400] on div "Progress Bar" at bounding box center [570, 427] width 1 height 2
click at [514, 400] on div "Progress Bar" at bounding box center [580, 427] width 1 height 2
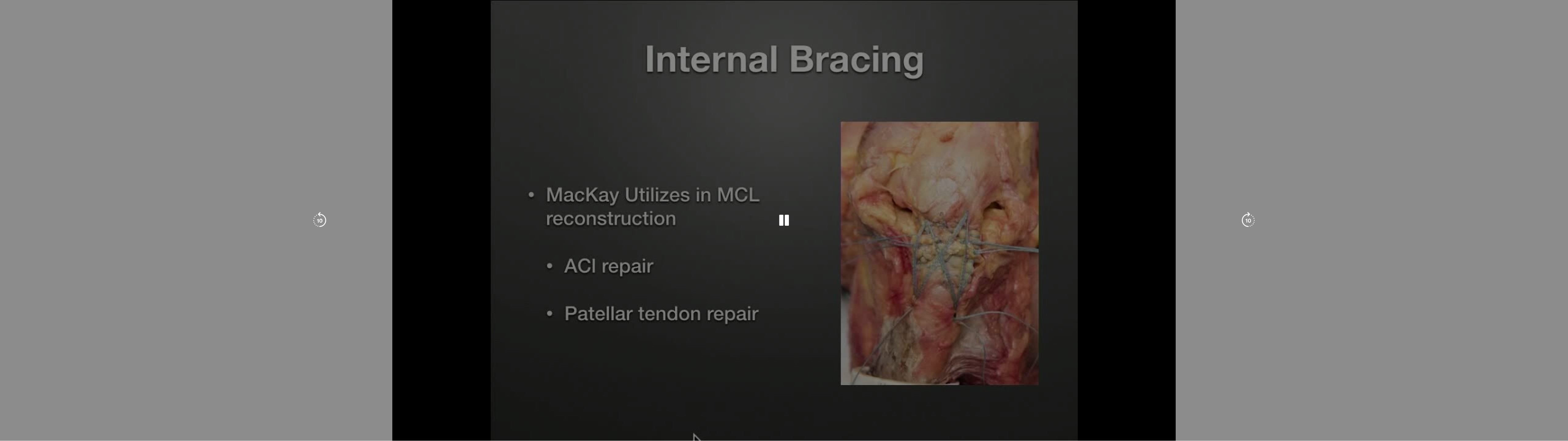
click at [514, 400] on div "10 seconds Tap to unmute" at bounding box center [784, 220] width 1568 height 440
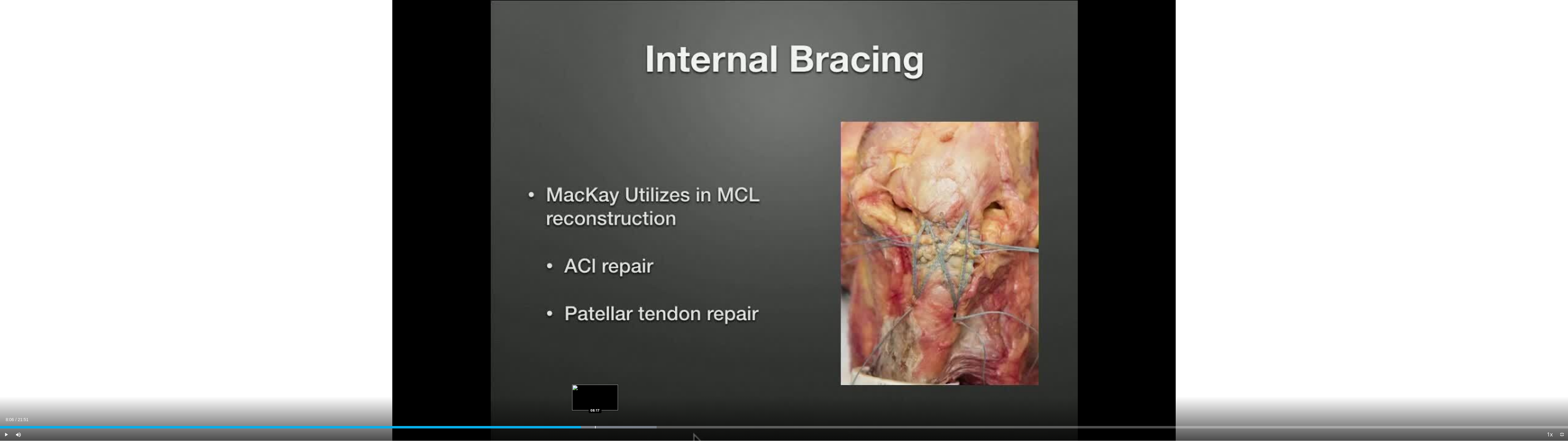
click at [514, 400] on div "Loaded : 41.87% 08:06 08:17" at bounding box center [784, 425] width 1568 height 6
click at [514, 400] on div "Loaded : 41.94% 08:17 08:31" at bounding box center [784, 425] width 1568 height 6
click at [514, 400] on div "Progress Bar" at bounding box center [630, 427] width 1 height 2
click at [514, 400] on div "Progress Bar" at bounding box center [647, 427] width 1 height 2
click at [514, 400] on div "Loaded : 45.75% 08:52 08:53" at bounding box center [784, 427] width 1568 height 2
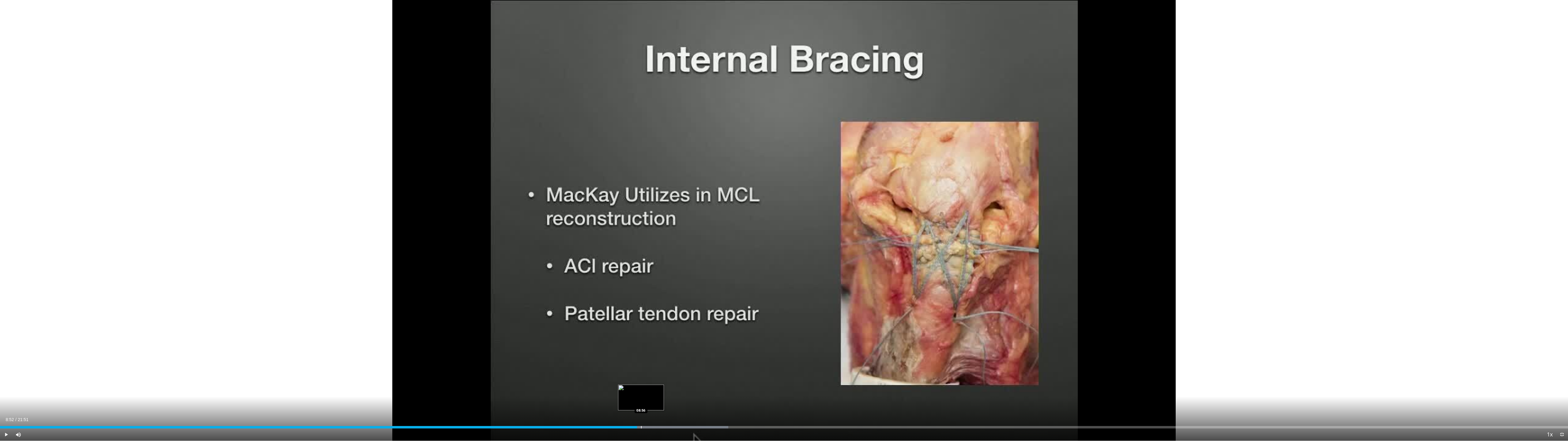
click at [514, 400] on div "Loaded : 46.44% 08:52 08:56" at bounding box center [784, 427] width 1568 height 2
click at [514, 400] on div "Progress Bar" at bounding box center [647, 427] width 1 height 2
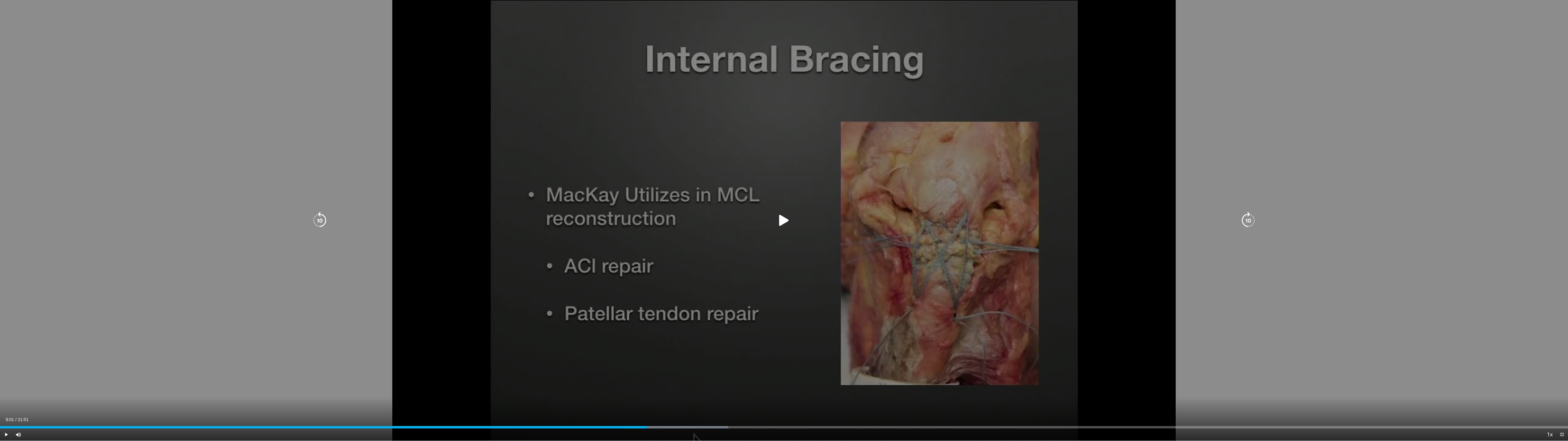
click at [514, 222] on icon "Video Player" at bounding box center [784, 220] width 17 height 17
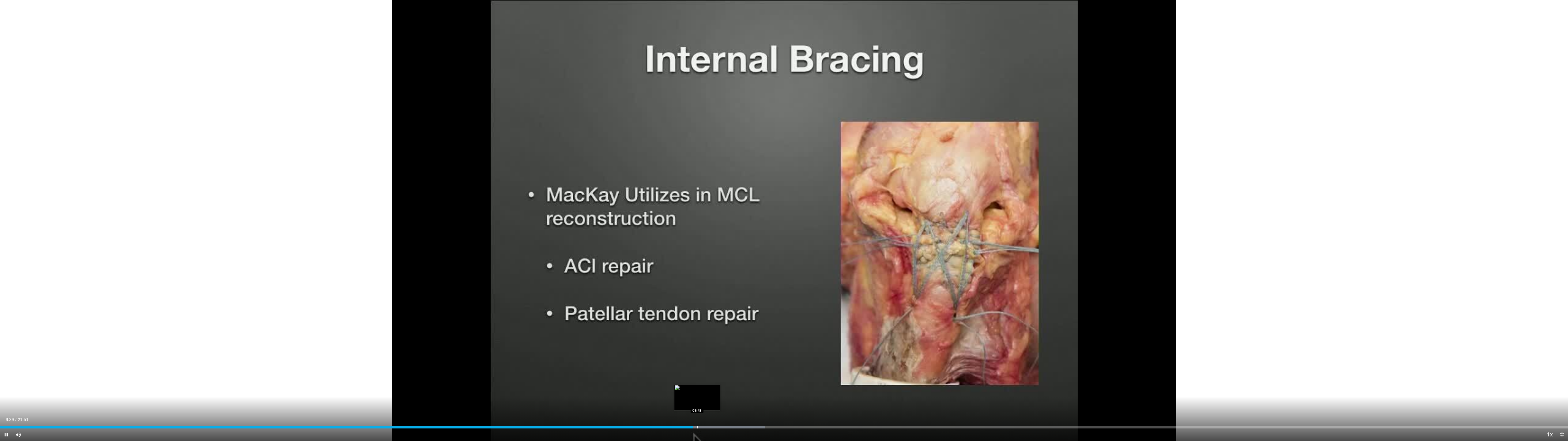
click at [514, 400] on div "Progress Bar" at bounding box center [697, 427] width 1 height 2
click at [514, 400] on div "Progress Bar" at bounding box center [698, 427] width 1 height 2
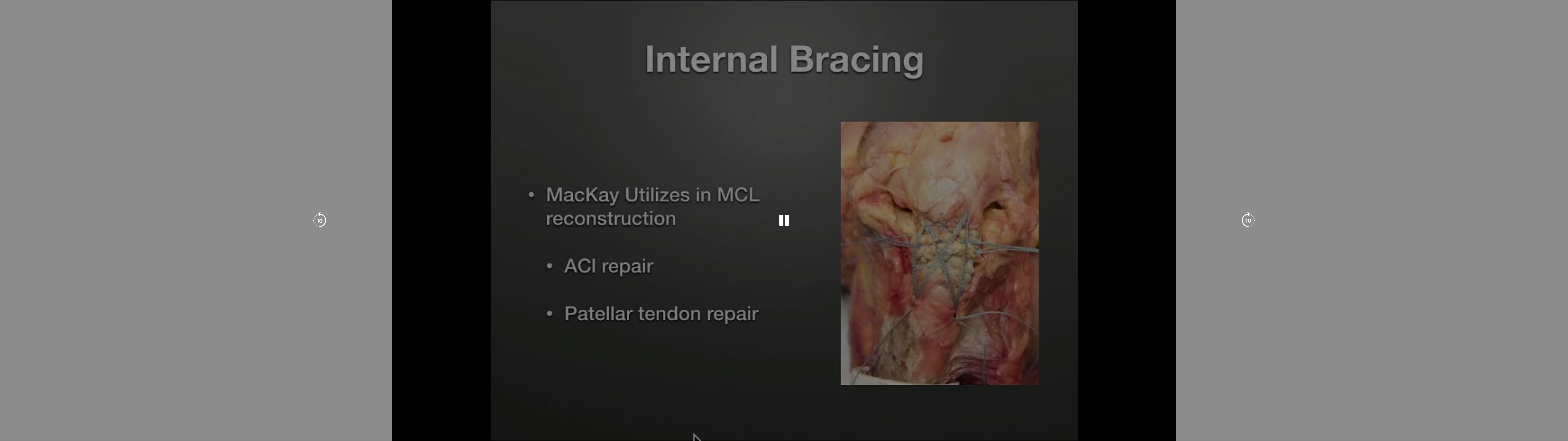
click at [514, 400] on video-js "**********" at bounding box center [784, 220] width 1568 height 441
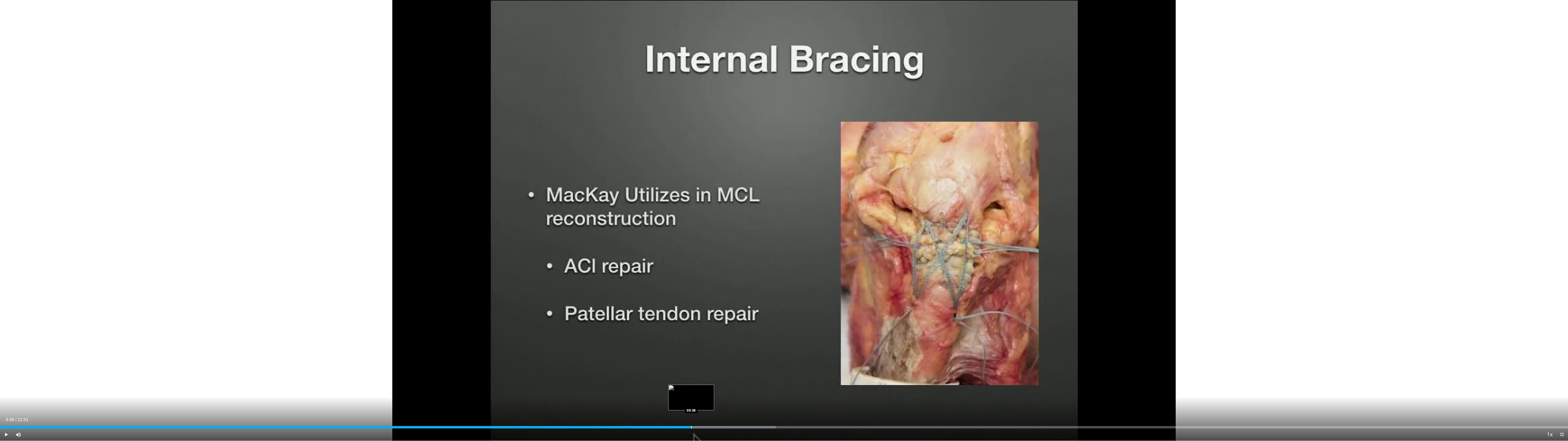
click at [514, 400] on div "Progress Bar" at bounding box center [691, 427] width 1 height 2
click at [514, 400] on div "Progress Bar" at bounding box center [694, 427] width 1 height 2
click at [514, 400] on div "Progress Bar" at bounding box center [748, 427] width 1 height 2
click at [514, 400] on div "Progress Bar" at bounding box center [752, 427] width 1 height 2
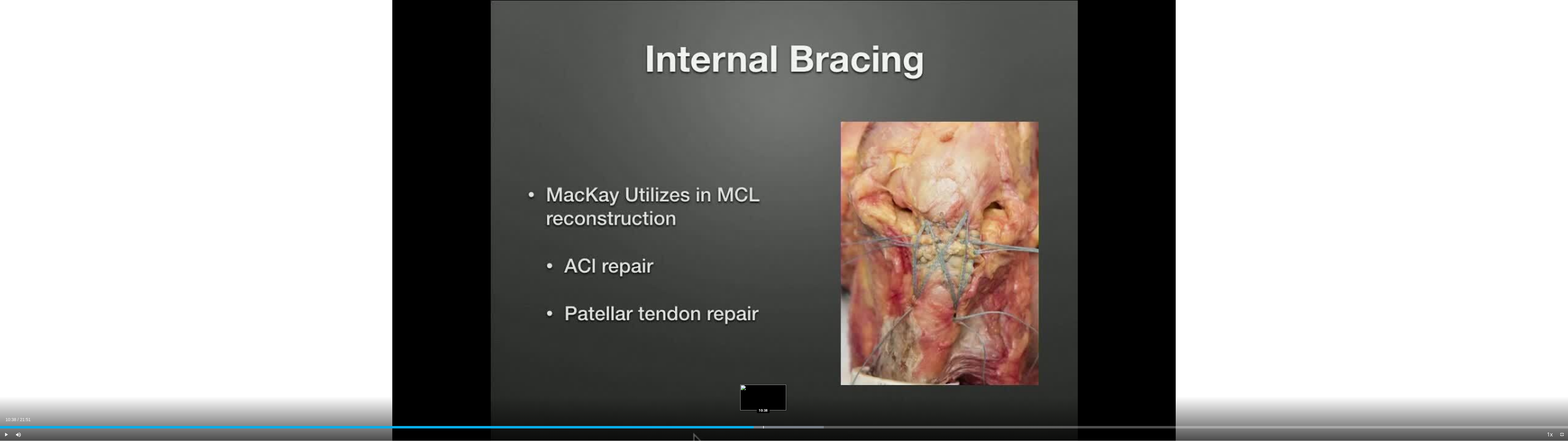
click at [514, 400] on div "Progress Bar" at bounding box center [763, 427] width 1 height 2
click at [514, 400] on div "Progress Bar" at bounding box center [772, 427] width 1 height 2
click at [514, 400] on div "Loaded : 54.05% 10:46 10:56" at bounding box center [784, 425] width 1568 height 6
click at [514, 400] on div "Progress Bar" at bounding box center [807, 427] width 1 height 2
click at [514, 400] on div "Loaded : 55.57% 11:15 11:17" at bounding box center [784, 425] width 1568 height 6
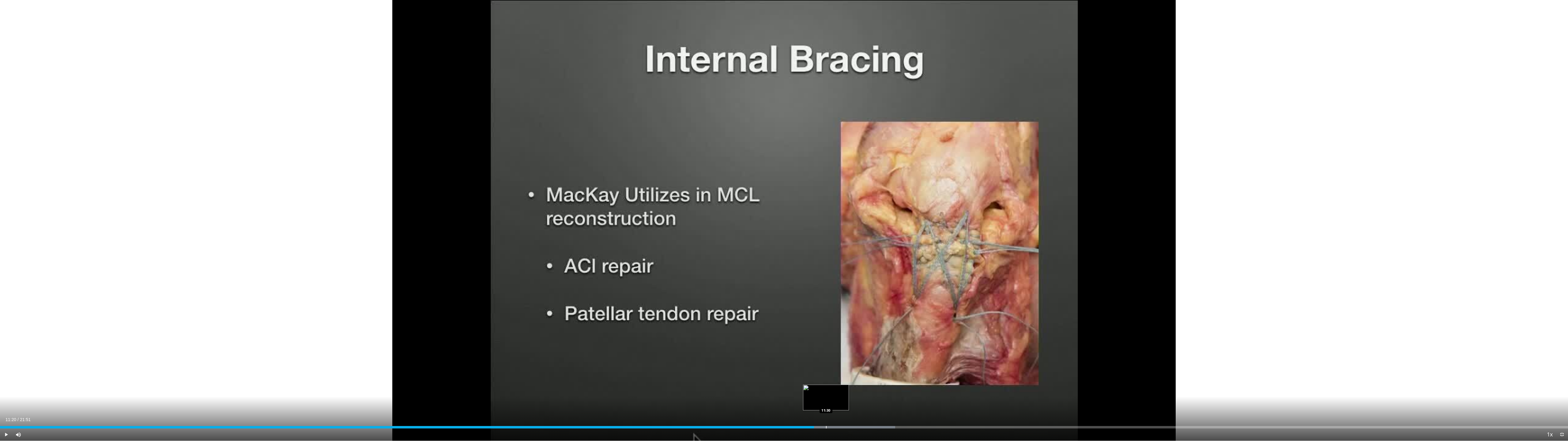
click at [514, 400] on div "Loaded : 57.09% 11:20 11:30" at bounding box center [784, 425] width 1568 height 6
click at [514, 400] on div "Progress Bar" at bounding box center [839, 427] width 1 height 2
click at [514, 400] on div "Loaded : 58.62% 11:48 11:54" at bounding box center [784, 425] width 1568 height 6
click at [514, 400] on div "Progress Bar" at bounding box center [870, 427] width 1 height 2
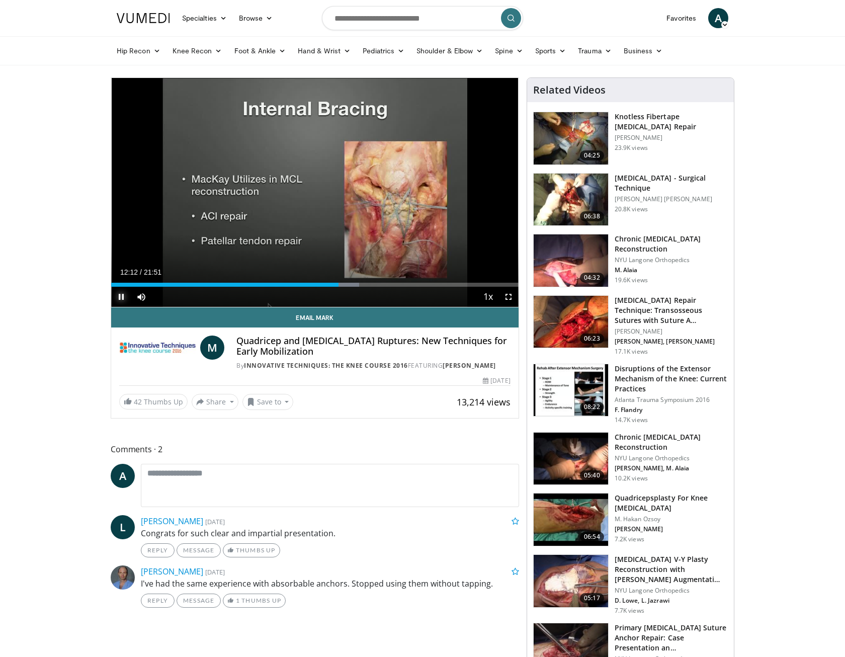
click at [122, 297] on span "Video Player" at bounding box center [121, 297] width 20 height 20
click at [575, 454] on img at bounding box center [571, 459] width 74 height 52
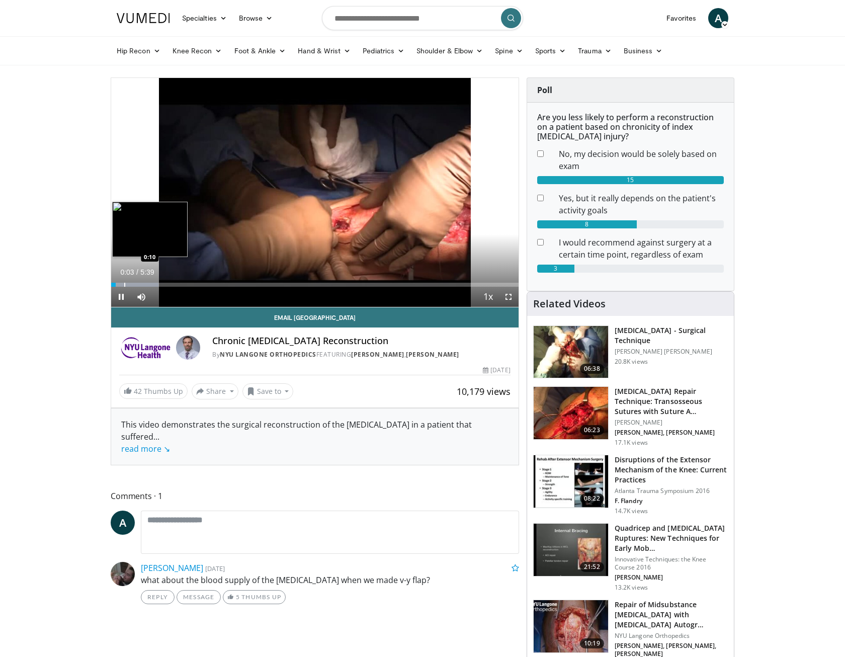
click at [124, 283] on div "Progress Bar" at bounding box center [124, 285] width 1 height 4
click at [138, 283] on div "Progress Bar" at bounding box center [137, 285] width 1 height 4
click at [153, 283] on div "Progress Bar" at bounding box center [153, 285] width 1 height 4
click at [197, 284] on div "Progress Bar" at bounding box center [197, 285] width 1 height 4
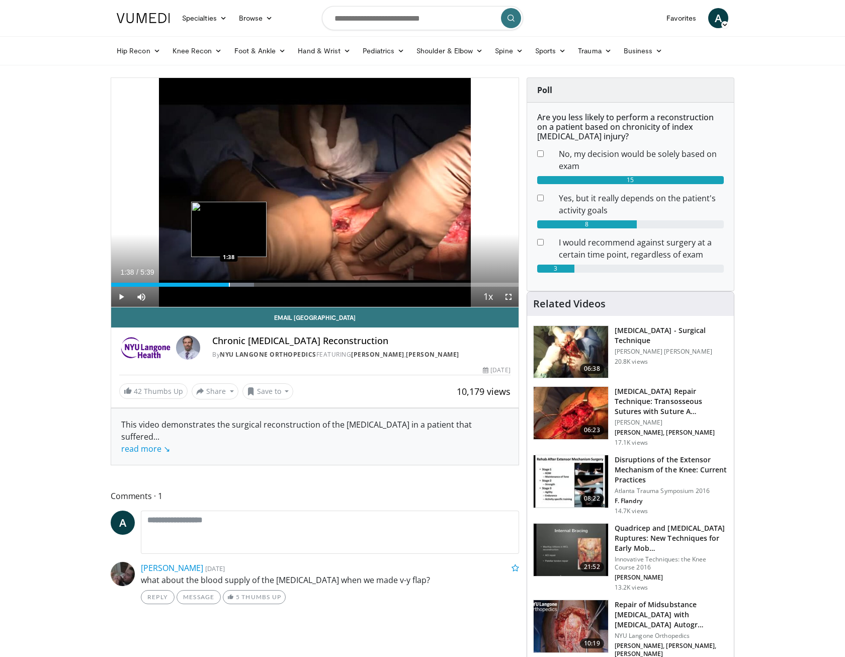
click at [229, 283] on div "Progress Bar" at bounding box center [229, 285] width 1 height 4
click at [252, 283] on div "Progress Bar" at bounding box center [252, 285] width 1 height 4
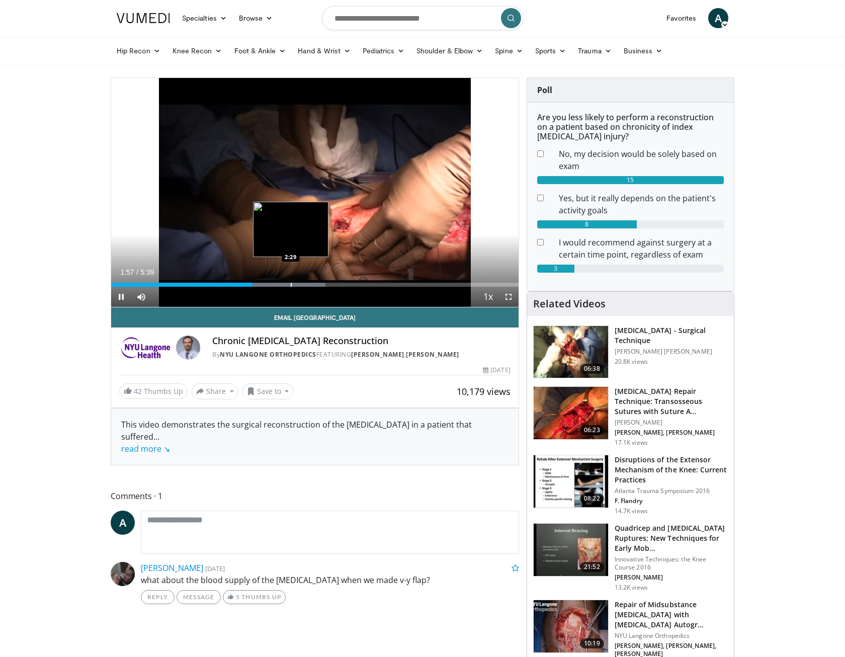
click at [291, 286] on div "Progress Bar" at bounding box center [291, 285] width 1 height 4
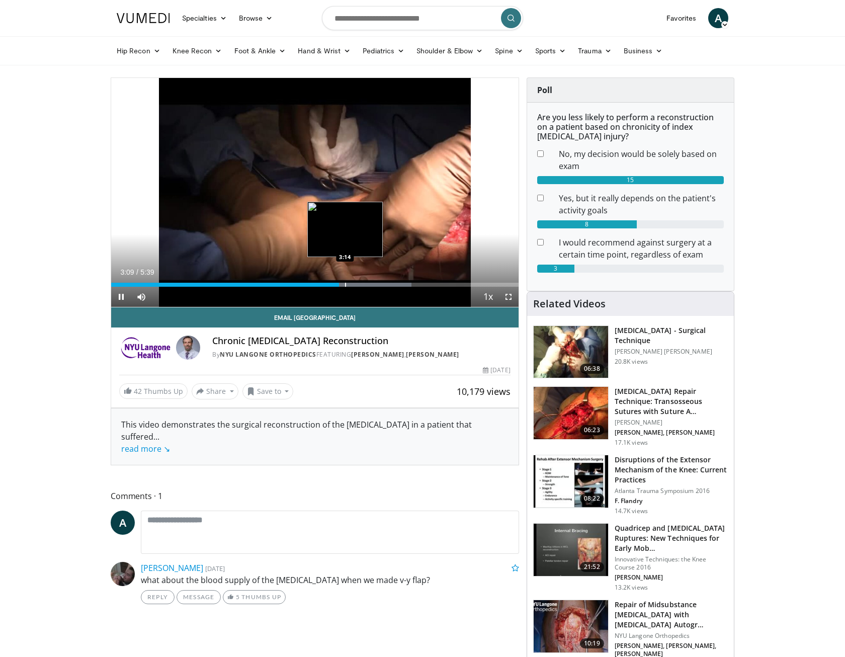
click at [345, 282] on div "Loaded : 73.74% 3:09 3:14" at bounding box center [315, 282] width 408 height 10
click at [355, 283] on div "Progress Bar" at bounding box center [355, 285] width 1 height 4
click at [366, 283] on div "Progress Bar" at bounding box center [365, 285] width 1 height 4
click at [374, 283] on div "Progress Bar" at bounding box center [387, 285] width 115 height 4
drag, startPoint x: 120, startPoint y: 294, endPoint x: 131, endPoint y: 292, distance: 10.8
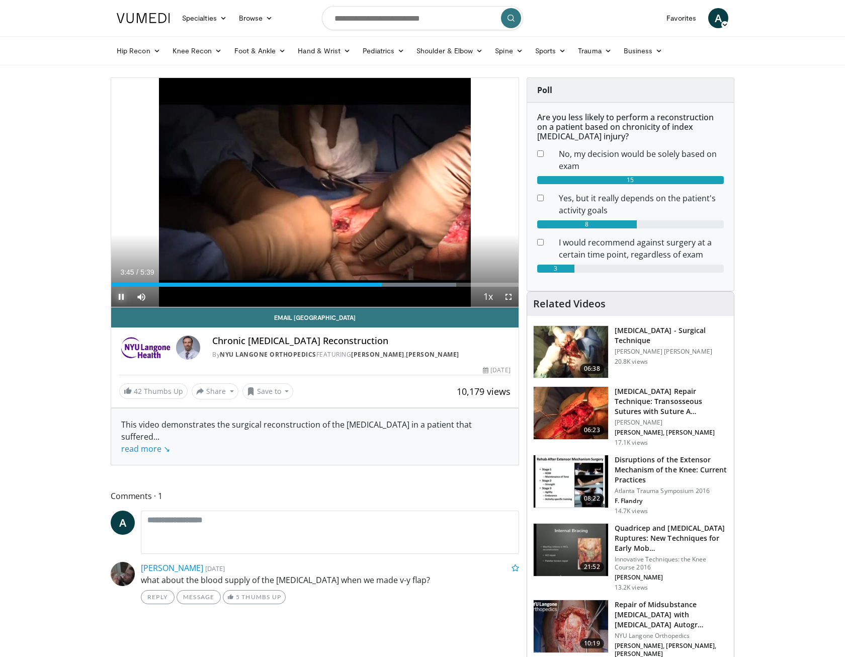
click at [120, 294] on span "Video Player" at bounding box center [121, 297] width 20 height 20
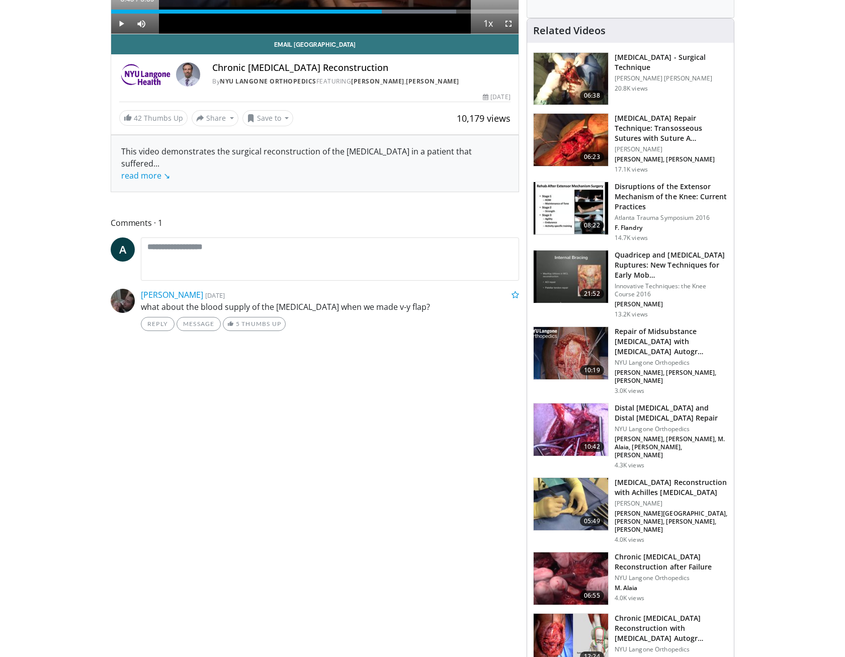
scroll to position [302, 0]
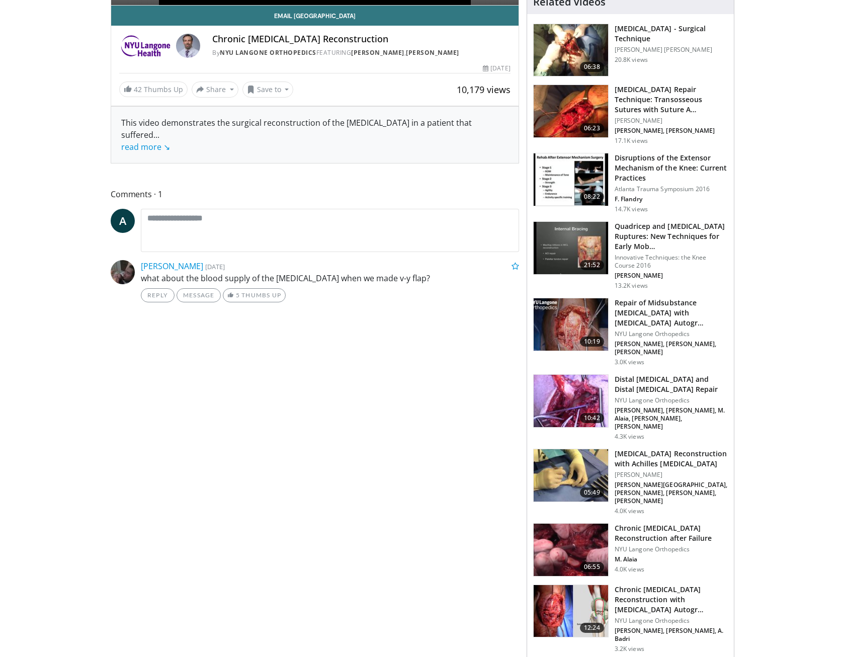
click at [556, 467] on img at bounding box center [571, 475] width 74 height 52
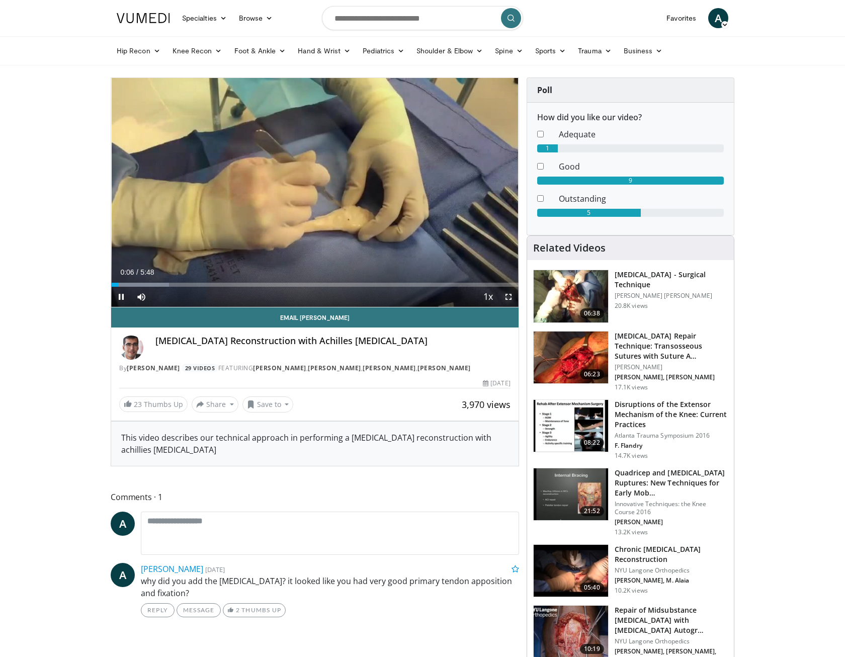
click at [506, 299] on span "Video Player" at bounding box center [509, 297] width 20 height 20
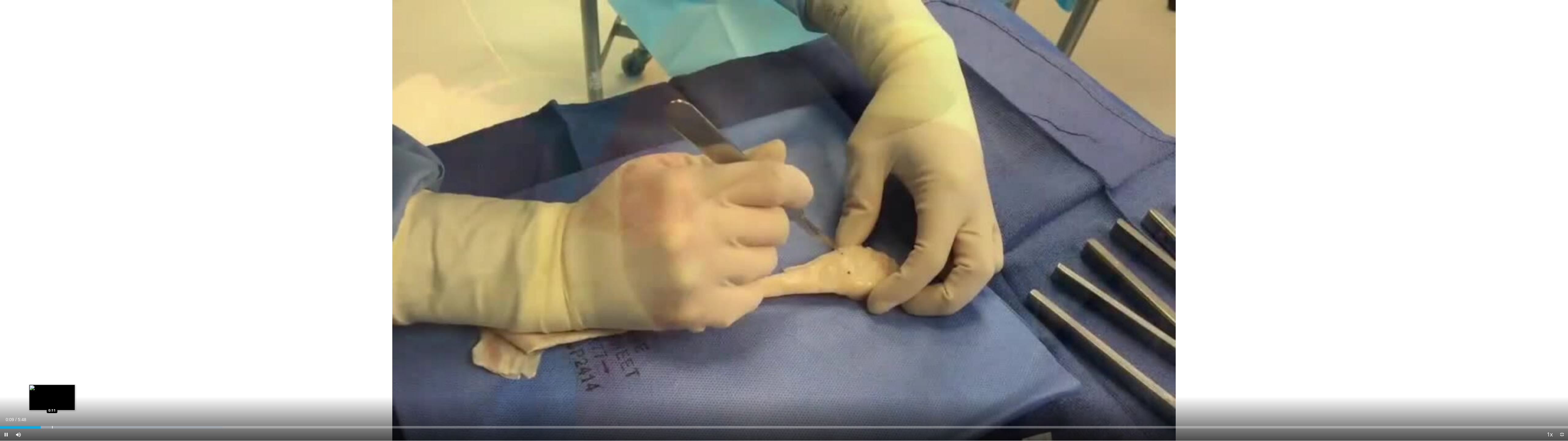
drag, startPoint x: 52, startPoint y: 426, endPoint x: 56, endPoint y: 425, distance: 4.1
click at [52, 400] on div "Progress Bar" at bounding box center [52, 427] width 1 height 2
click at [76, 400] on div "Progress Bar" at bounding box center [133, 427] width 267 height 2
click at [107, 400] on div "Progress Bar" at bounding box center [107, 427] width 1 height 2
click at [113, 400] on div "Progress Bar" at bounding box center [112, 427] width 1 height 2
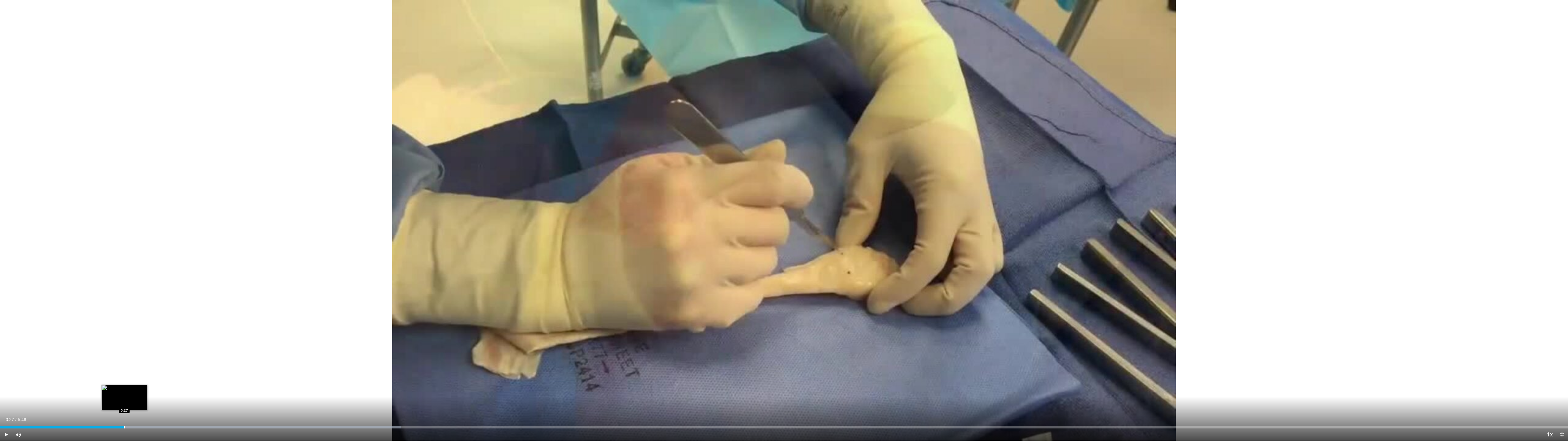
click at [124, 400] on div "Progress Bar" at bounding box center [124, 427] width 1 height 2
click at [130, 400] on div "Progress Bar" at bounding box center [130, 427] width 1 height 2
click at [138, 400] on div "Progress Bar" at bounding box center [138, 427] width 1 height 2
click at [143, 400] on div "Progress Bar" at bounding box center [143, 427] width 1 height 2
click at [153, 400] on div "Progress Bar" at bounding box center [225, 427] width 441 height 2
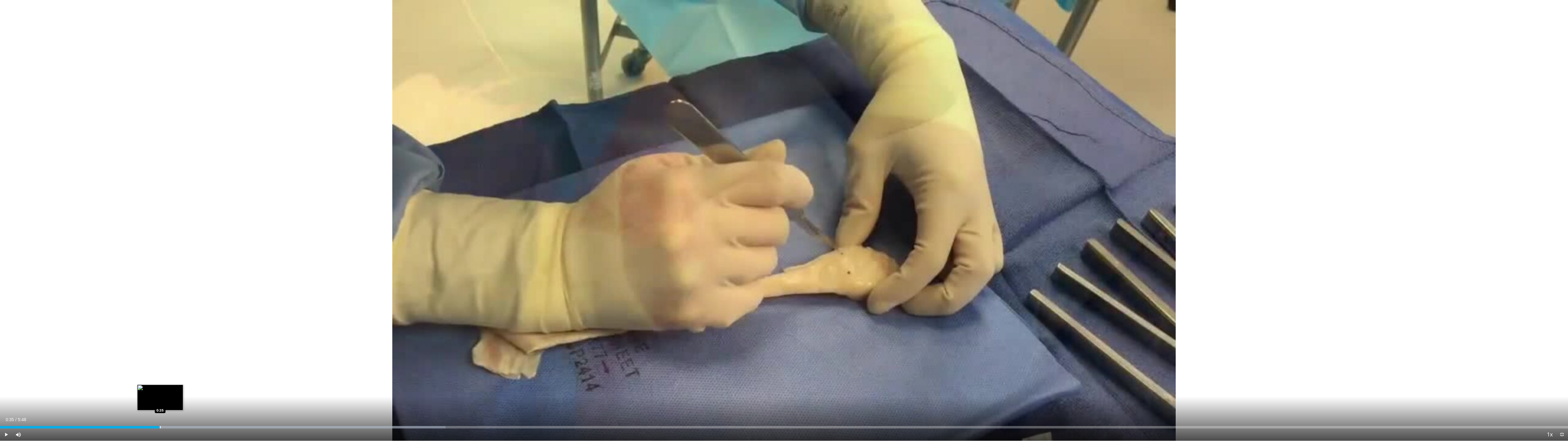
click at [161, 400] on div "Progress Bar" at bounding box center [225, 427] width 441 height 2
click at [170, 400] on div "Progress Bar" at bounding box center [169, 427] width 1 height 2
click at [183, 400] on div "Progress Bar" at bounding box center [225, 427] width 441 height 2
click at [190, 400] on div "Progress Bar" at bounding box center [190, 427] width 1 height 2
click at [196, 400] on div "Progress Bar" at bounding box center [196, 427] width 1 height 2
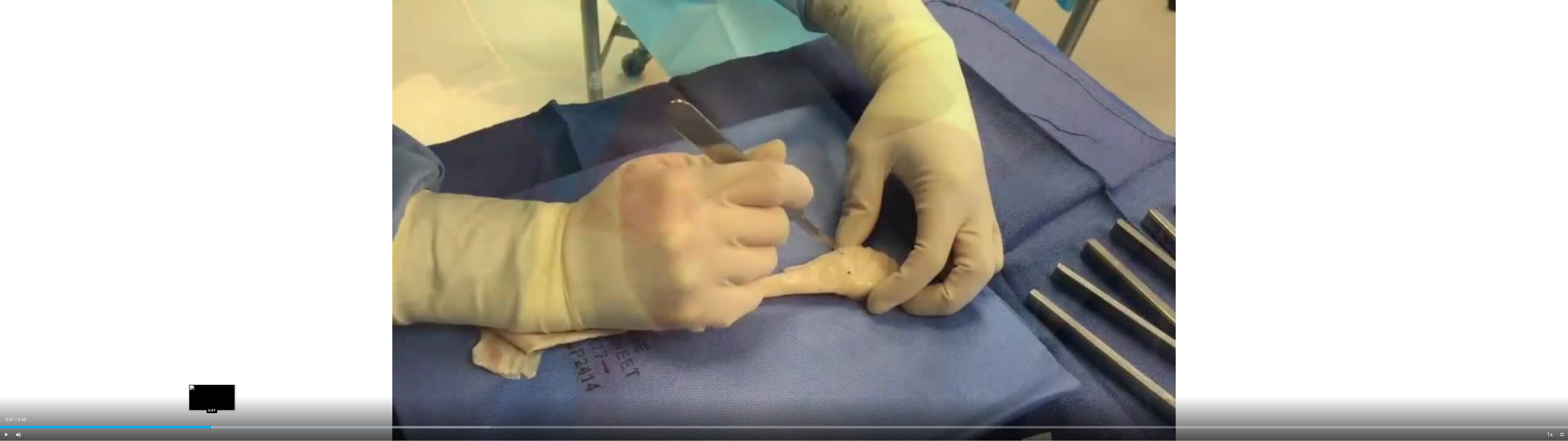
click at [213, 400] on div "Loaded : 31.26% 0:47 0:47" at bounding box center [784, 425] width 1568 height 6
click at [222, 400] on div "Loaded : 31.26% 0:49 0:49" at bounding box center [784, 425] width 1568 height 6
click at [236, 400] on div "Loaded : 34.10% 0:51 0:52" at bounding box center [784, 427] width 1568 height 2
click at [246, 400] on div "Progress Bar" at bounding box center [246, 427] width 1 height 2
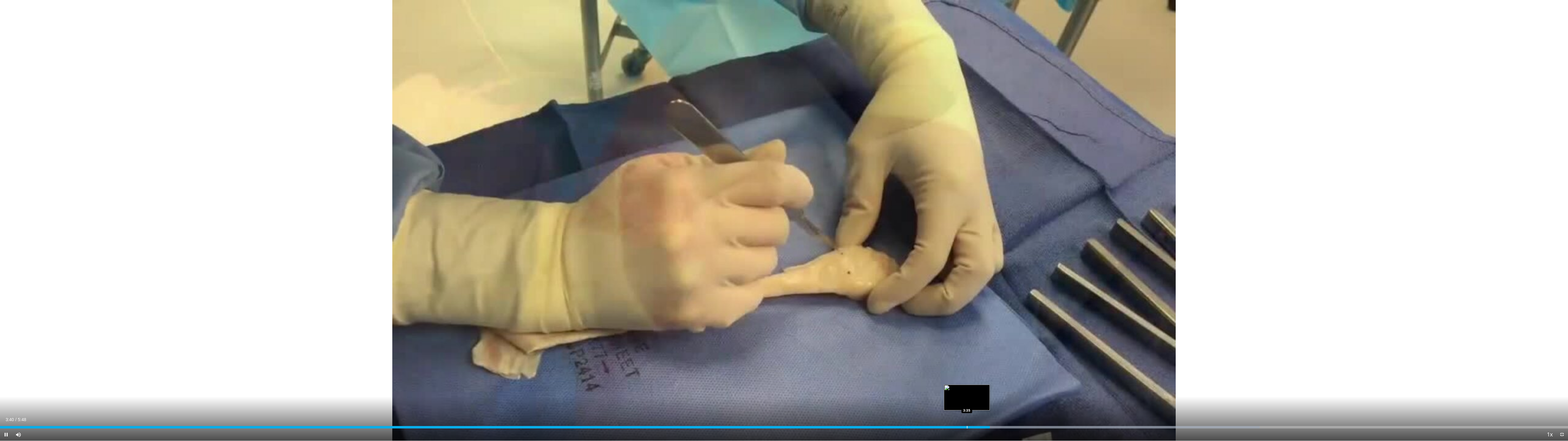
click at [514, 400] on div "Loaded : 80.34% 3:40 3:35" at bounding box center [784, 425] width 1568 height 6
click at [514, 400] on div "Progress Bar" at bounding box center [904, 427] width 1 height 2
click at [514, 400] on div "Progress Bar" at bounding box center [895, 427] width 1 height 2
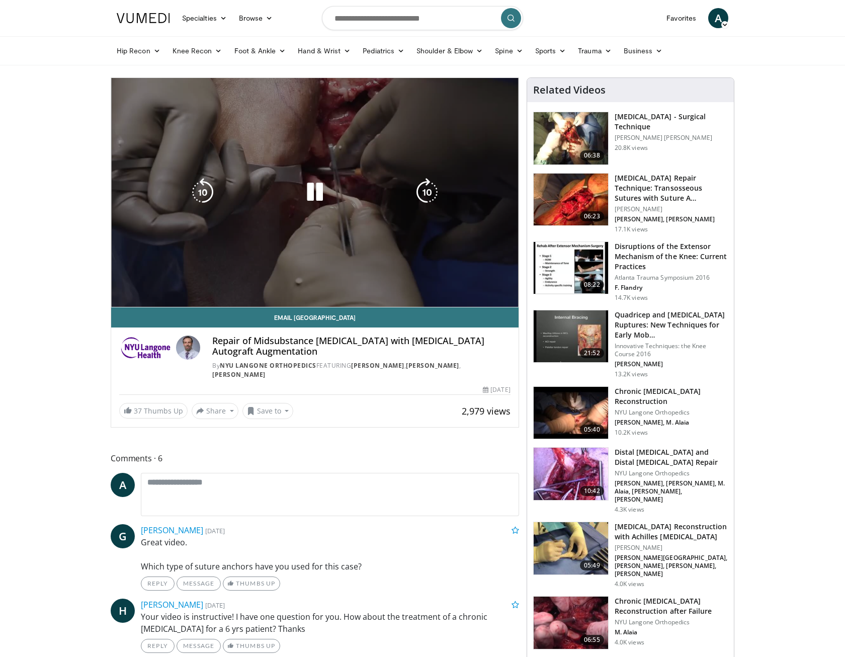
click at [122, 295] on div "10 seconds Tap to unmute" at bounding box center [315, 192] width 408 height 229
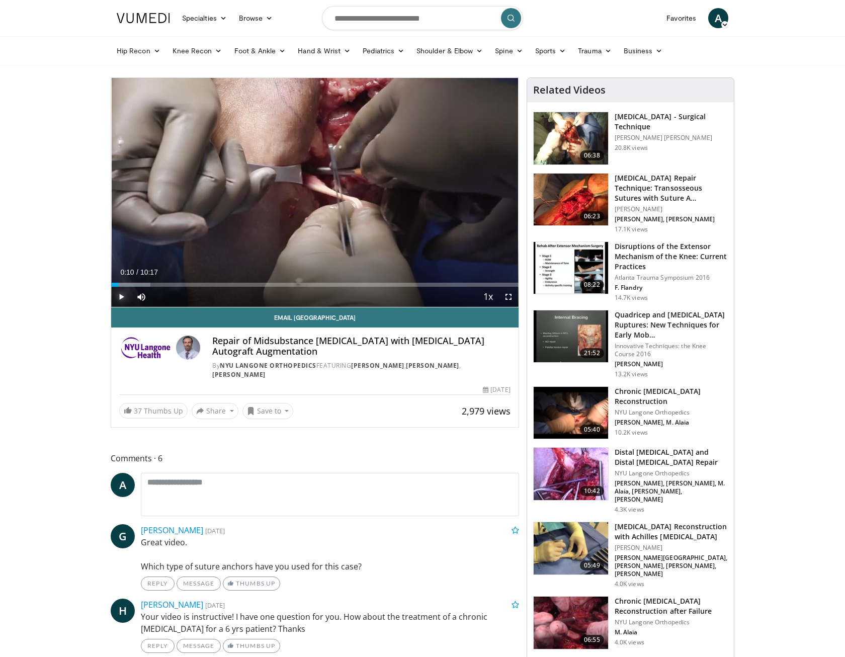
click at [123, 298] on span "Video Player" at bounding box center [121, 297] width 20 height 20
click at [509, 296] on span "Video Player" at bounding box center [509, 297] width 20 height 20
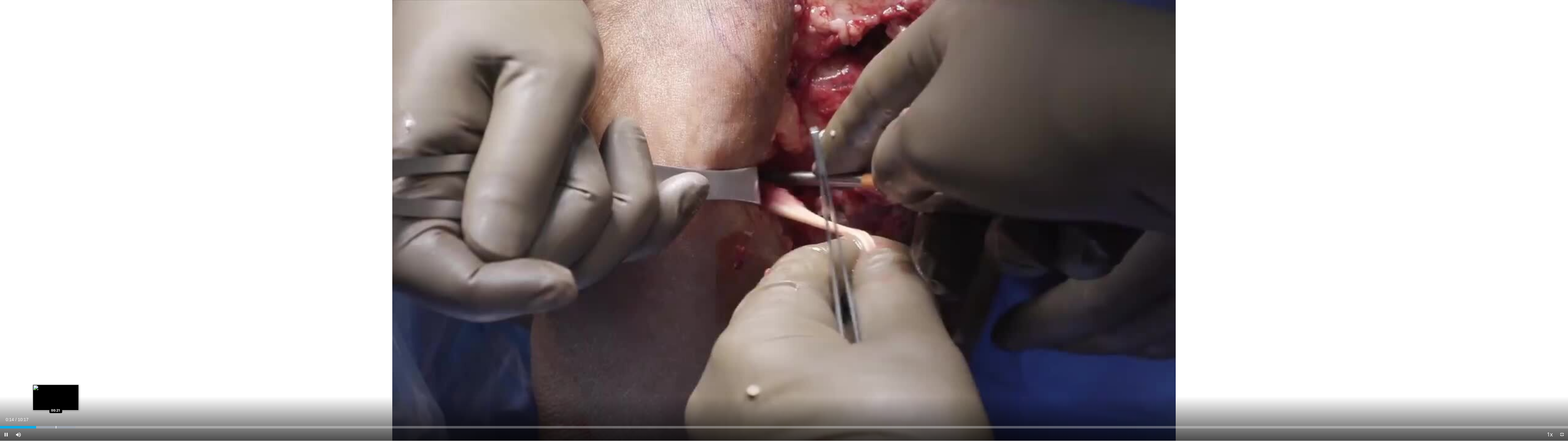
click at [55, 400] on div "Loaded : 4.80% 00:14 00:21" at bounding box center [784, 427] width 1568 height 2
click at [89, 400] on div "Loaded : 11.23% 00:22 00:32" at bounding box center [784, 425] width 1568 height 6
click at [138, 400] on div "Loaded : 16.04% 00:36 00:54" at bounding box center [784, 425] width 1568 height 6
click at [193, 400] on div "Progress Bar" at bounding box center [193, 427] width 1 height 2
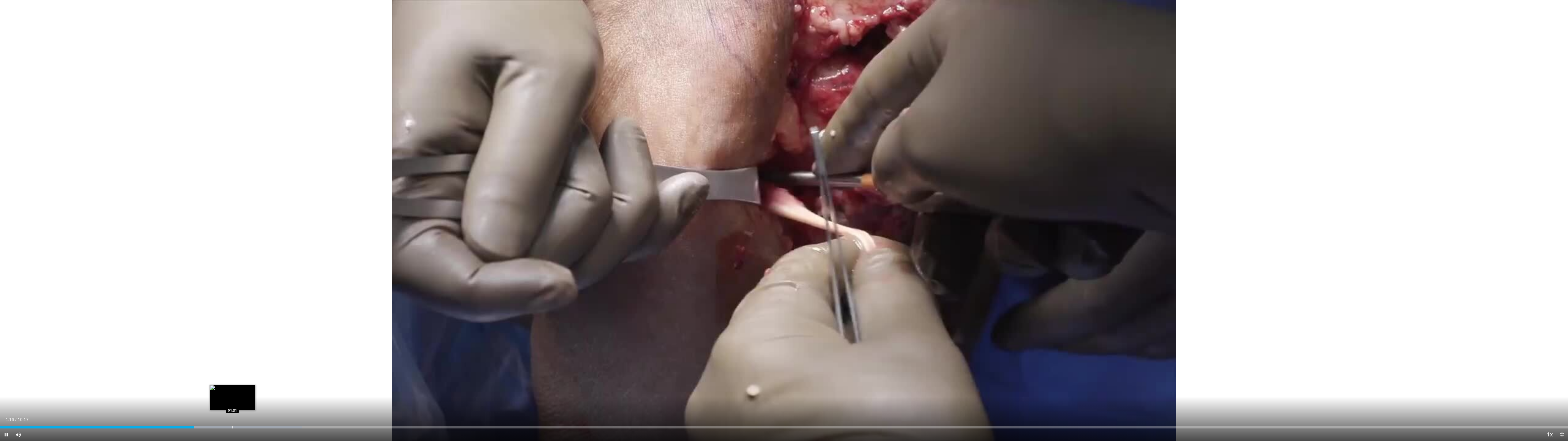
click at [233, 400] on div "Progress Bar" at bounding box center [233, 427] width 1 height 2
click at [284, 400] on div "Progress Bar" at bounding box center [255, 427] width 195 height 2
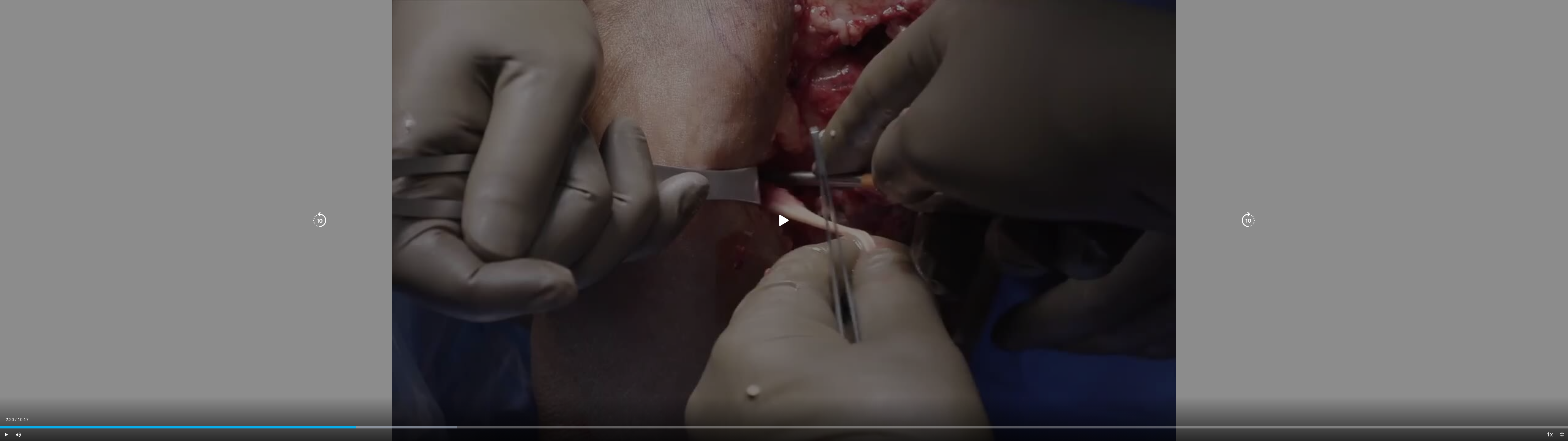
click at [356, 400] on div "Progress Bar" at bounding box center [341, 427] width 233 height 2
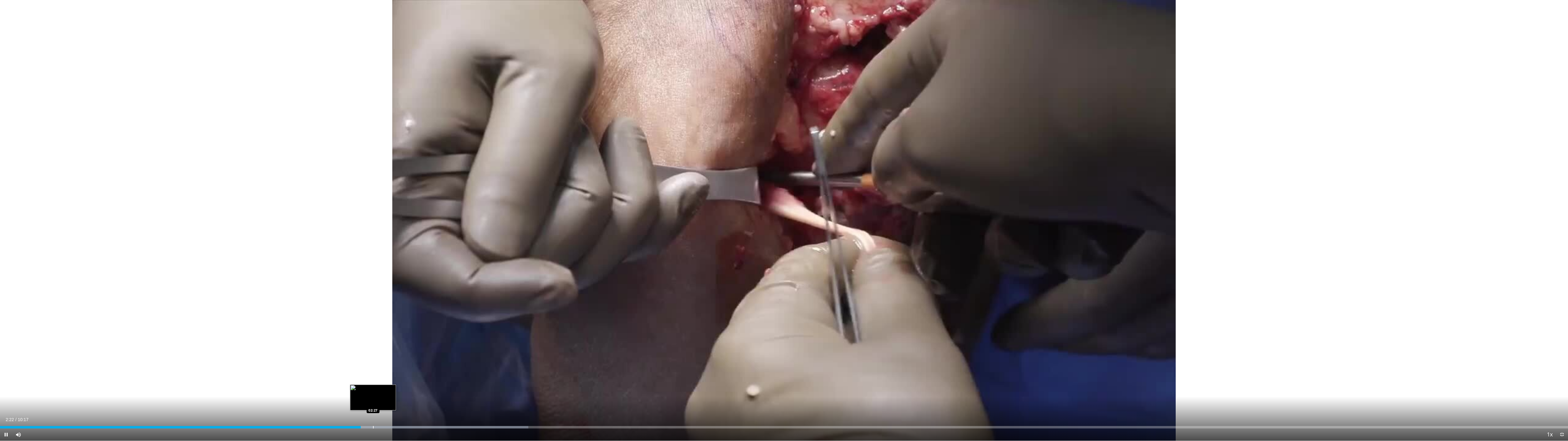
click at [373, 400] on div "Progress Bar" at bounding box center [373, 427] width 1 height 2
click at [396, 400] on div "Progress Bar" at bounding box center [396, 427] width 1 height 2
click at [418, 400] on div "Current Time 2:38 / Duration 10:17 Pause Skip Backward Skip Forward Mute Loaded…" at bounding box center [784, 434] width 1568 height 12
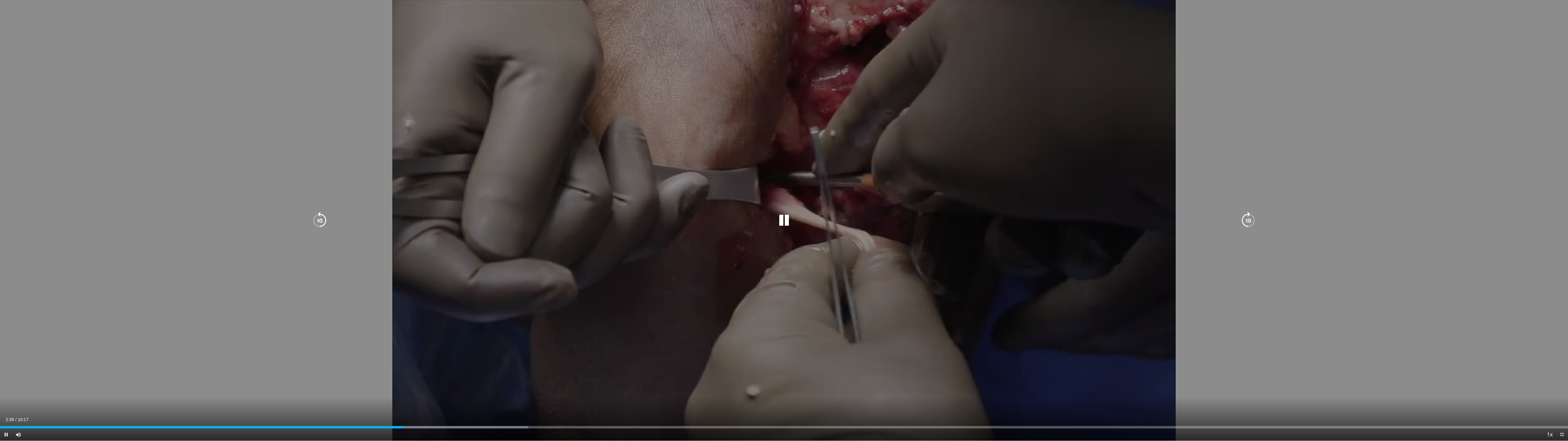
click at [453, 400] on div "Current Time 2:39 / Duration 10:17 Pause Skip Backward Skip Forward Mute Loaded…" at bounding box center [784, 434] width 1568 height 12
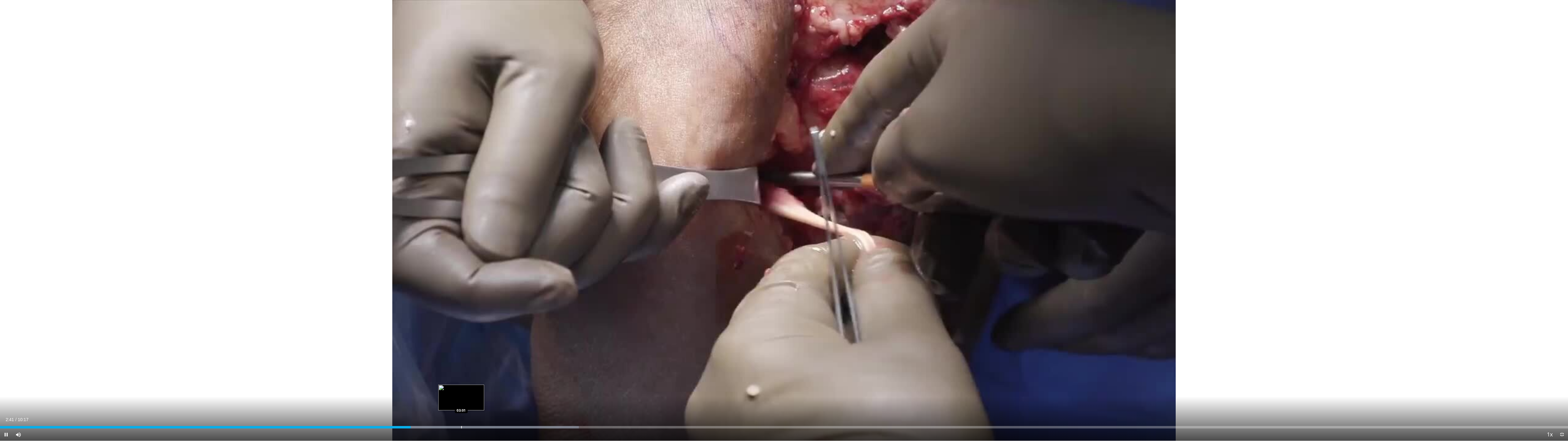
click at [461, 400] on div "Progress Bar" at bounding box center [461, 427] width 1 height 2
drag, startPoint x: 531, startPoint y: 426, endPoint x: 539, endPoint y: 426, distance: 8.0
click at [519, 400] on div "Loaded : 43.73% 03:29 03:29" at bounding box center [784, 427] width 1568 height 2
click at [519, 400] on div "Progress Bar" at bounding box center [539, 427] width 1 height 2
click at [519, 400] on div "Loaded : 44.94% 03:35 03:35" at bounding box center [784, 425] width 1568 height 6
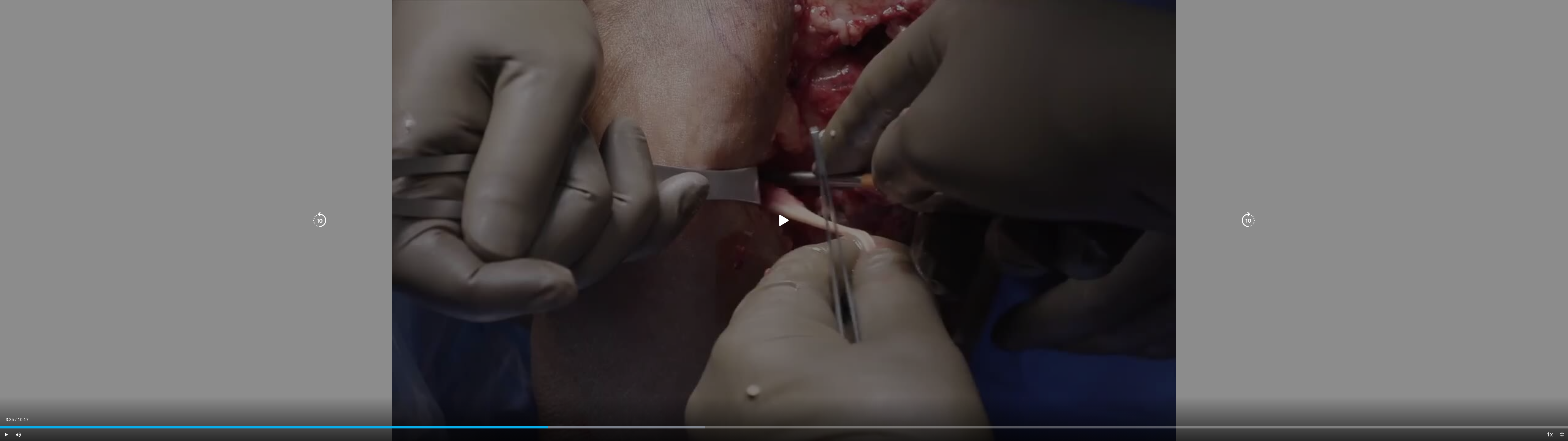
drag, startPoint x: 557, startPoint y: 425, endPoint x: 561, endPoint y: 425, distance: 4.0
click at [519, 400] on div "Loaded : 44.94% 03:36 03:39" at bounding box center [784, 425] width 1568 height 6
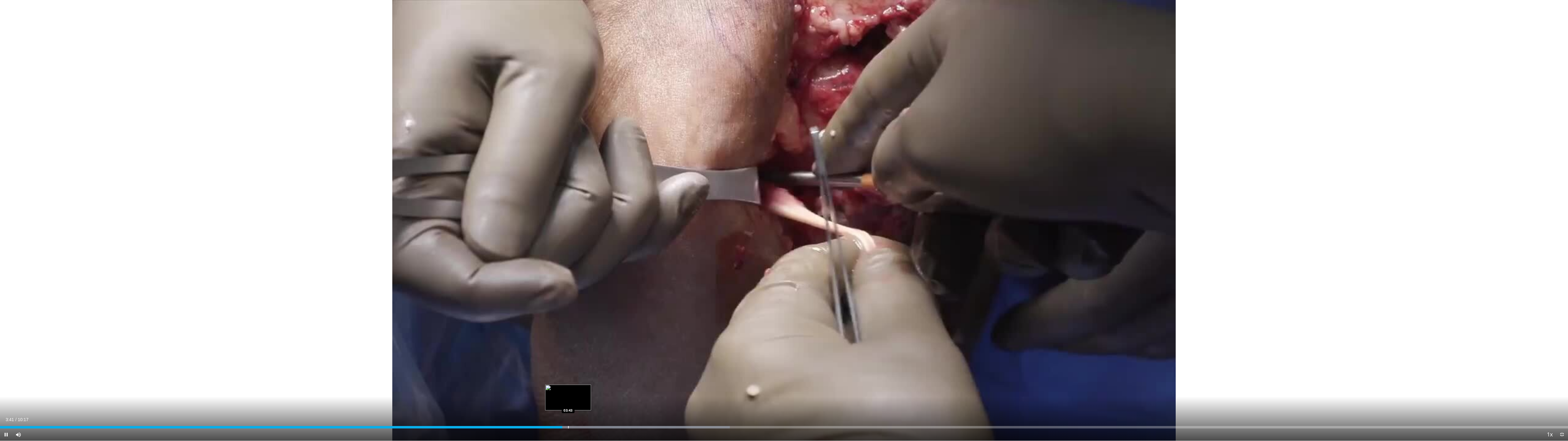
click at [519, 400] on div "Loaded : 46.54% 03:41 03:43" at bounding box center [784, 425] width 1568 height 6
click at [519, 400] on div "Loaded : 46.54% 03:45 03:49" at bounding box center [784, 425] width 1568 height 6
click at [519, 400] on div "Loaded : 46.97% 03:49 03:54" at bounding box center [784, 425] width 1568 height 6
click at [519, 400] on div "Progress Bar" at bounding box center [613, 427] width 1 height 2
click at [519, 400] on video-js "**********" at bounding box center [784, 220] width 1568 height 441
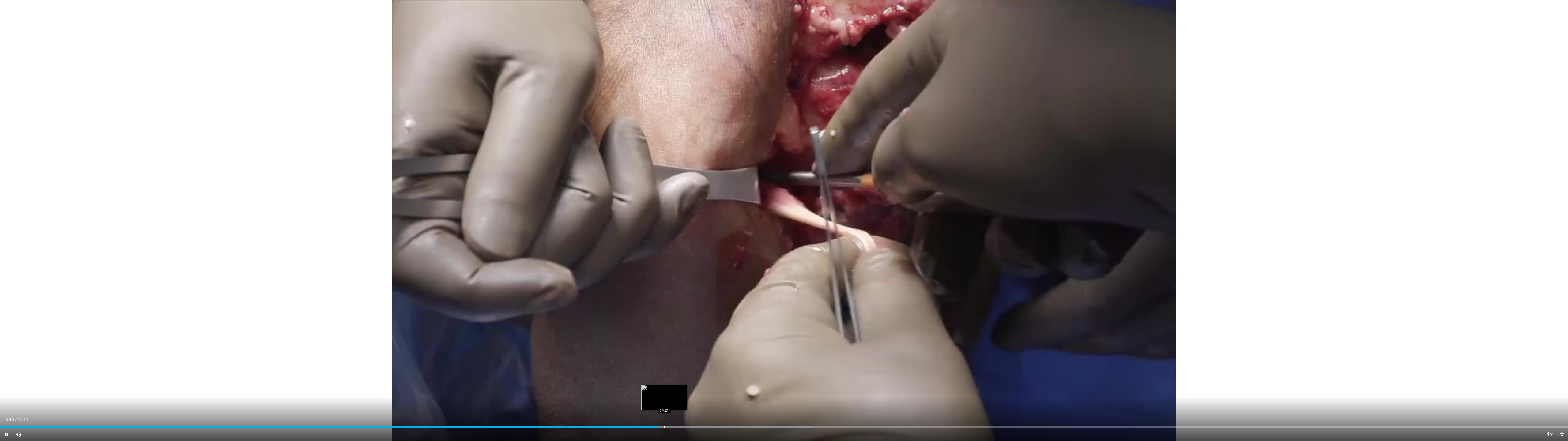
click at [519, 400] on div "Progress Bar" at bounding box center [664, 427] width 1 height 2
click at [519, 400] on div "Progress Bar" at bounding box center [710, 427] width 241 height 2
click at [519, 400] on div "Progress Bar" at bounding box center [680, 427] width 1 height 2
click at [519, 400] on div "Progress Bar" at bounding box center [694, 427] width 1 height 2
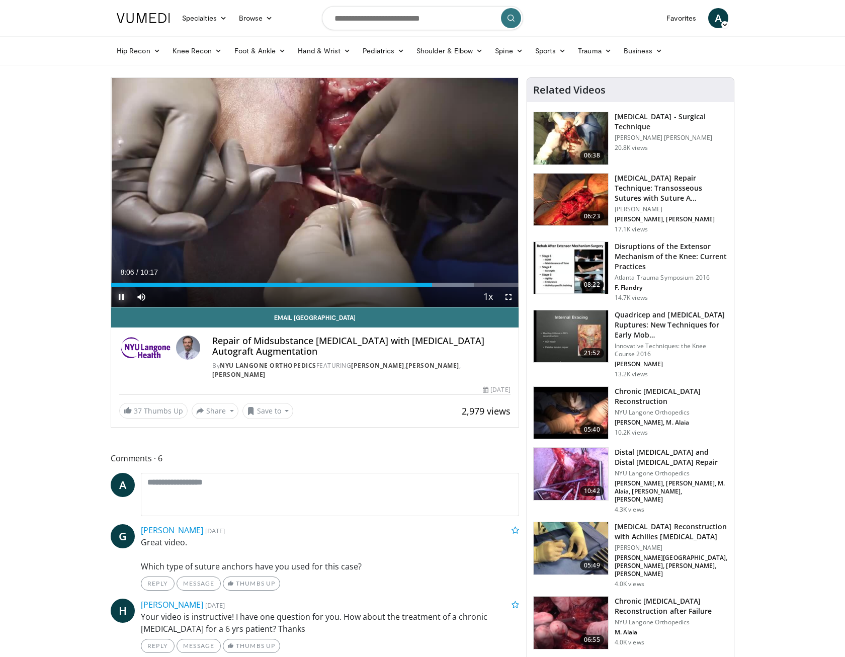
click at [125, 296] on span "Video Player" at bounding box center [121, 297] width 20 height 20
click at [382, 15] on input "Search topics, interventions" at bounding box center [422, 18] width 201 height 24
type input "**********"
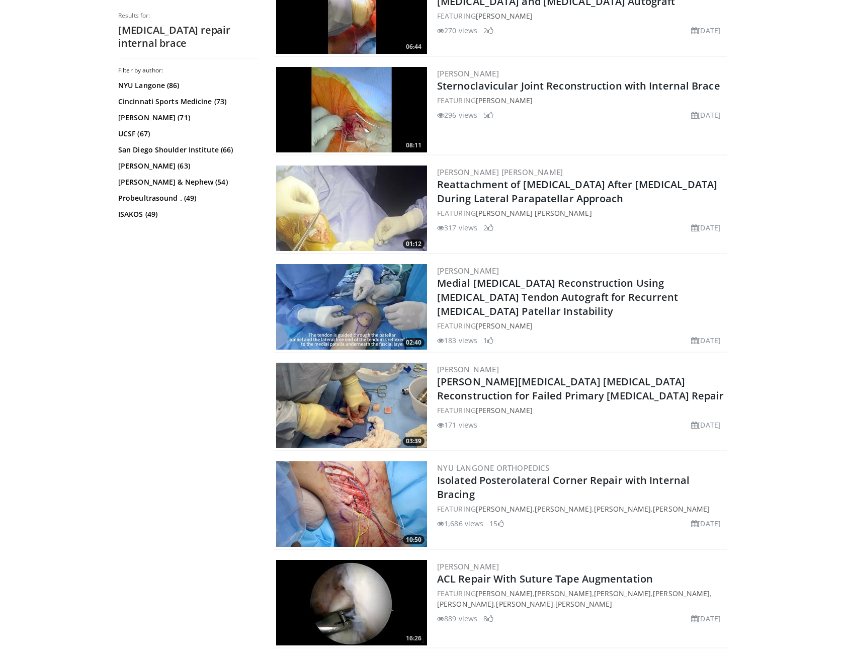
scroll to position [553, 0]
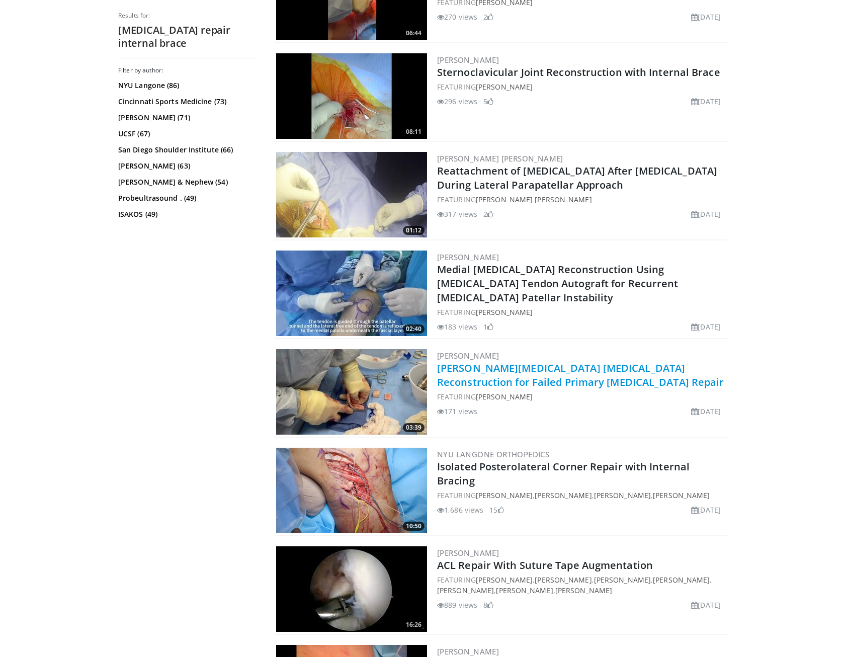
click at [538, 375] on link "[PERSON_NAME][MEDICAL_DATA] [MEDICAL_DATA] Reconstruction for Failed Primary [M…" at bounding box center [580, 375] width 287 height 28
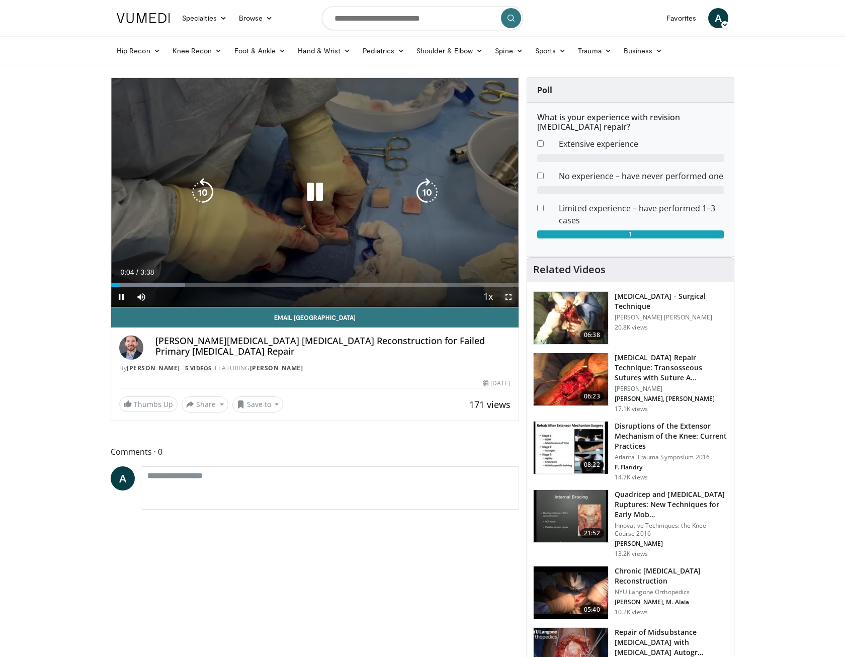
drag, startPoint x: 508, startPoint y: 299, endPoint x: 827, endPoint y: 340, distance: 321.6
click at [508, 299] on span "Video Player" at bounding box center [509, 297] width 20 height 20
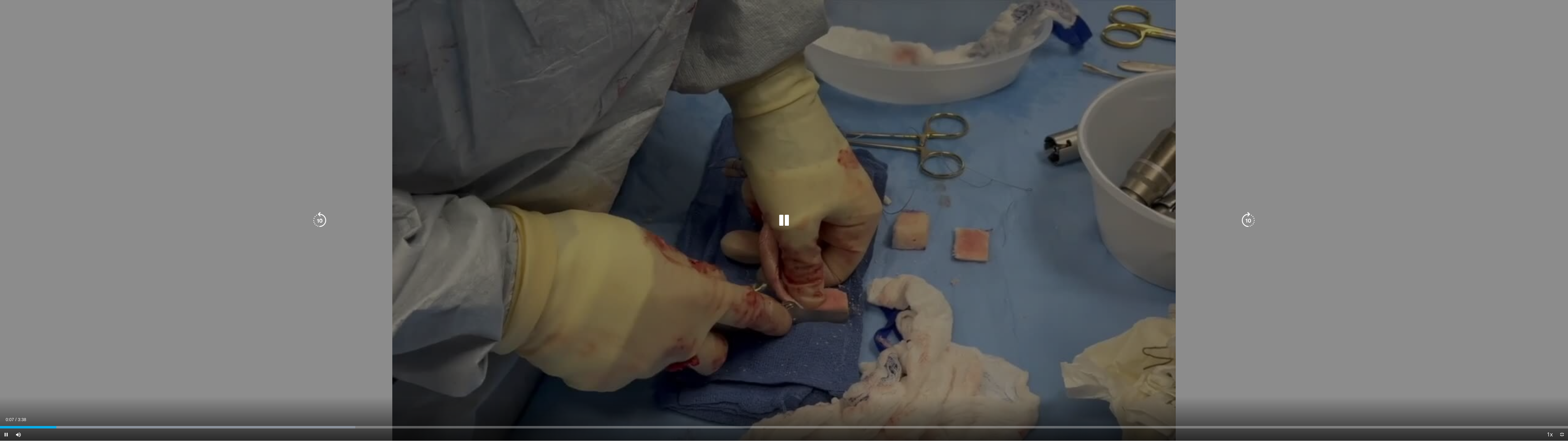
click at [71, 400] on div "Current Time 0:07 / Duration 3:38 Pause Skip Backward Skip Forward Mute Loaded …" at bounding box center [784, 434] width 1568 height 12
click at [72, 400] on div "Loaded : 22.66% 0:08 0:09" at bounding box center [784, 425] width 1568 height 6
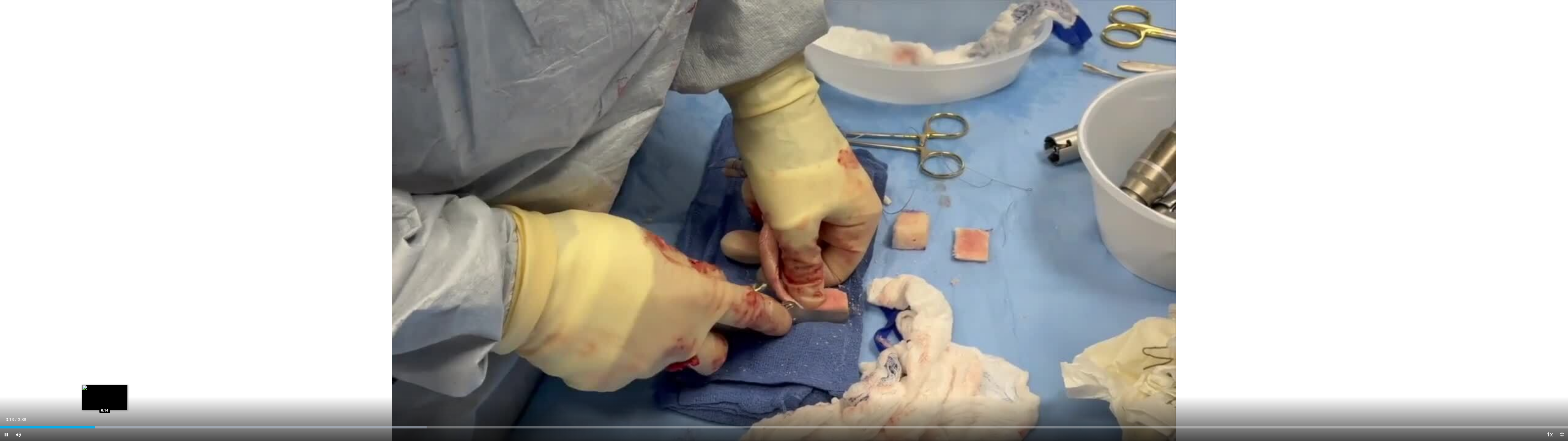
click at [105, 400] on video-js "**********" at bounding box center [784, 220] width 1568 height 441
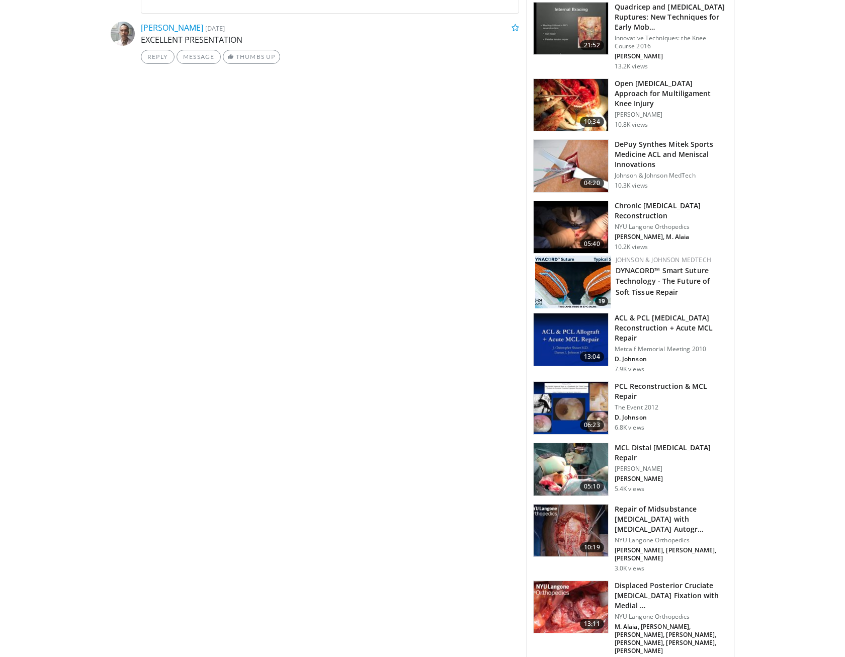
scroll to position [754, 0]
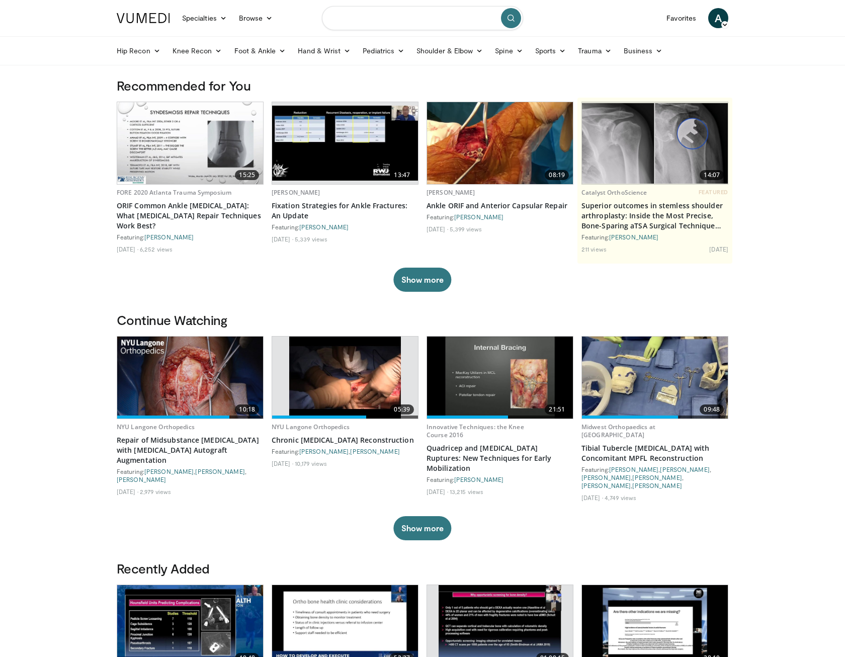
click at [432, 13] on input "Search topics, interventions" at bounding box center [422, 18] width 201 height 24
type input "**********"
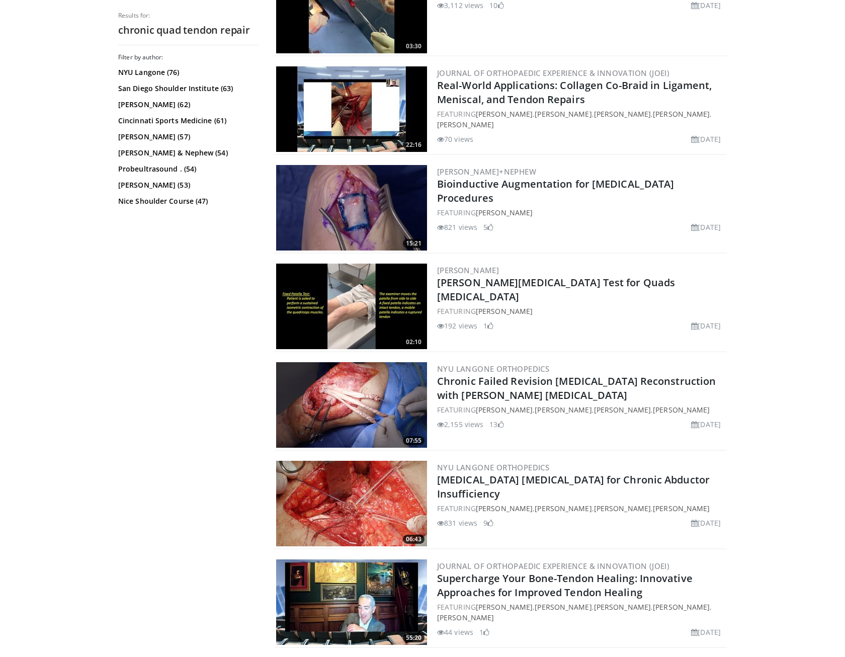
scroll to position [1560, 0]
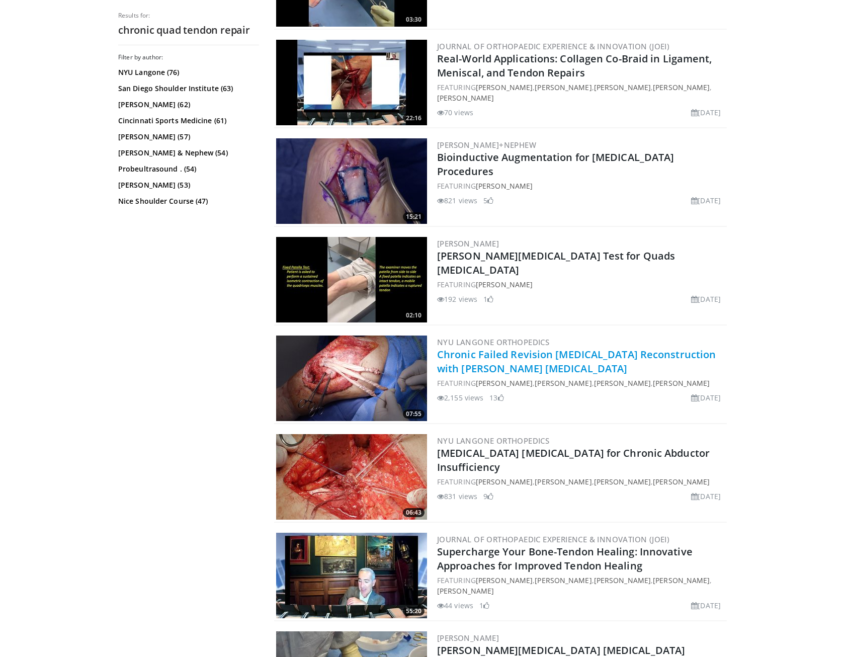
click at [537, 360] on link "Chronic Failed Revision [MEDICAL_DATA] Reconstruction with [PERSON_NAME] [MEDIC…" at bounding box center [576, 362] width 279 height 28
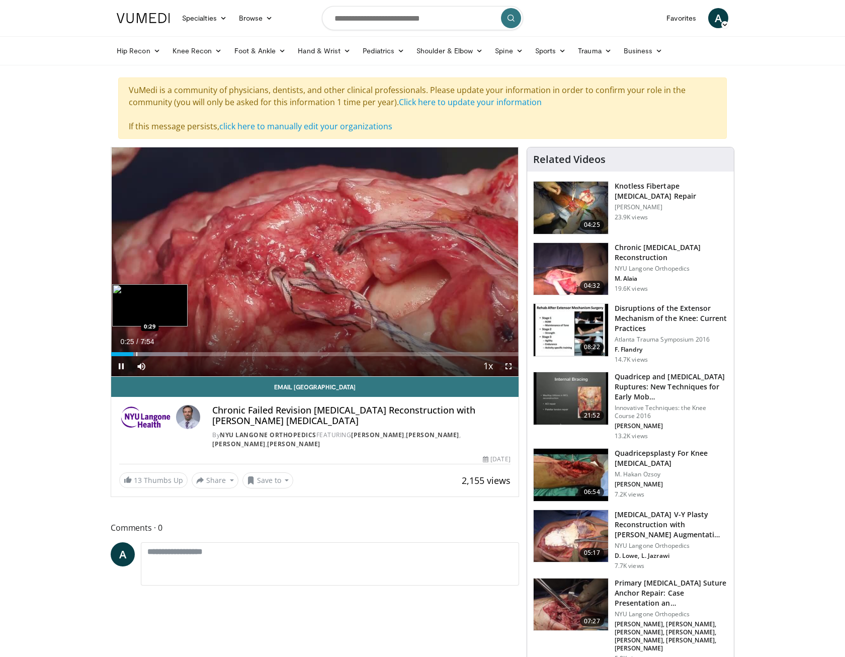
click at [136, 353] on div "Progress Bar" at bounding box center [136, 354] width 1 height 4
click at [145, 353] on div "Progress Bar" at bounding box center [145, 354] width 1 height 4
click at [152, 352] on div "Progress Bar" at bounding box center [151, 354] width 1 height 4
click at [160, 352] on div "Progress Bar" at bounding box center [159, 354] width 1 height 4
click at [165, 352] on div "Progress Bar" at bounding box center [165, 354] width 1 height 4
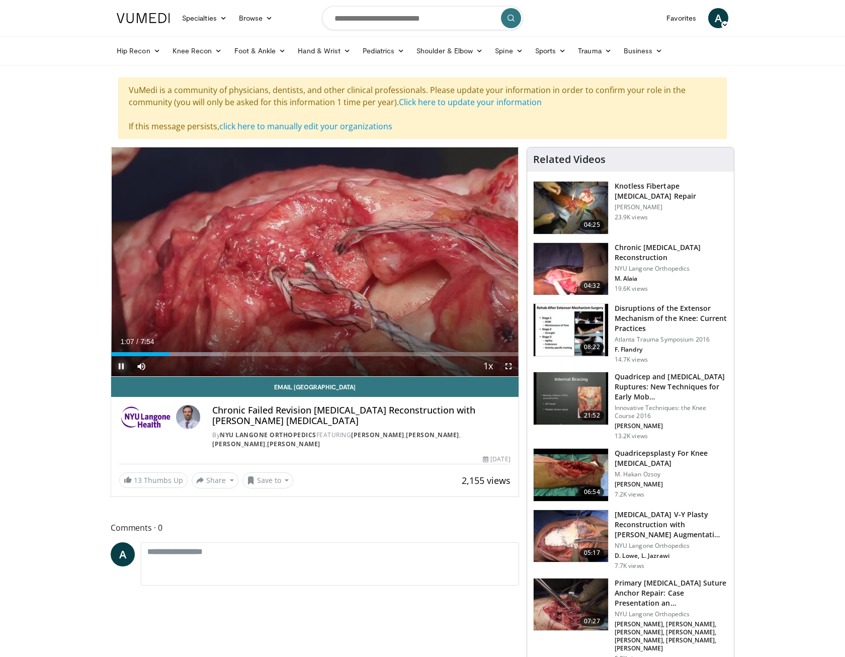
click at [122, 367] on span "Video Player" at bounding box center [121, 366] width 20 height 20
